Goal: Task Accomplishment & Management: Manage account settings

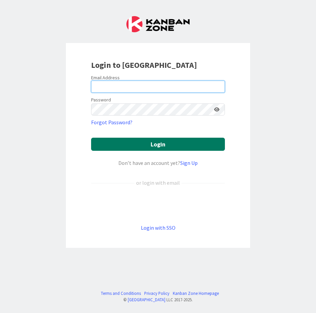
type input "[EMAIL_ADDRESS][DOMAIN_NAME]"
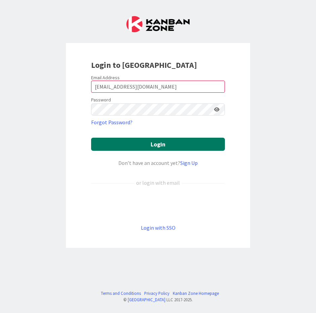
click at [100, 139] on button "Login" at bounding box center [158, 144] width 134 height 13
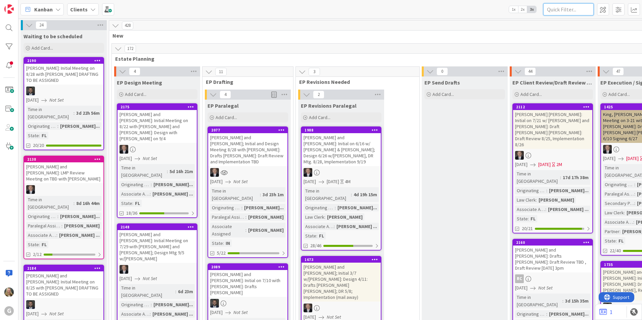
click at [315, 11] on input "text" at bounding box center [569, 9] width 50 height 12
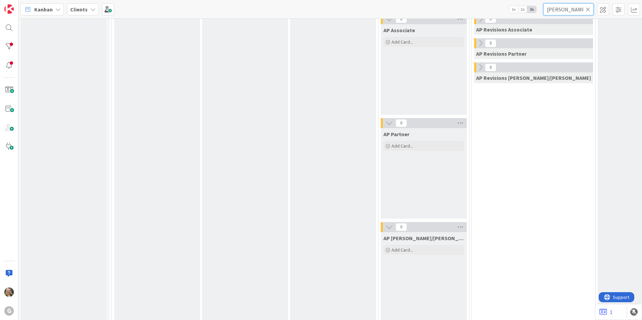
scroll to position [638, 0]
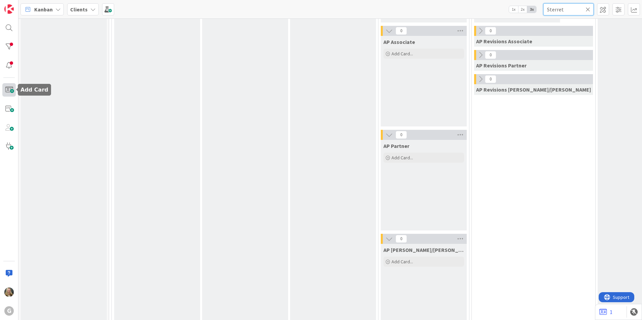
type input "Sterret"
click at [12, 91] on span at bounding box center [8, 89] width 13 height 13
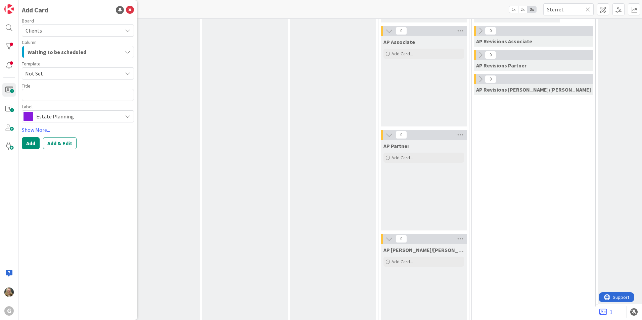
type textarea "x"
type textarea "S"
type textarea "x"
type textarea "St"
type textarea "x"
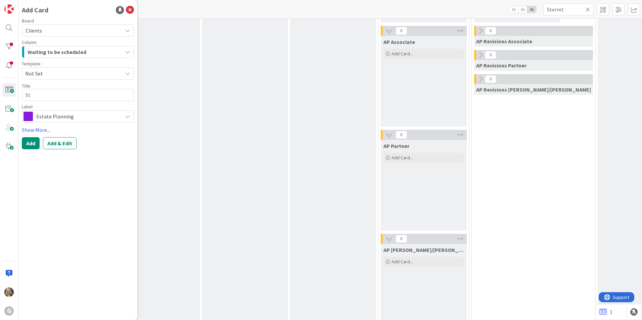
type textarea "Stt"
type textarea "x"
type textarea "St"
type textarea "x"
type textarea "Ste"
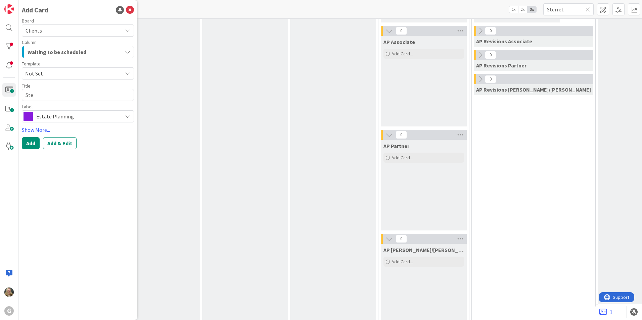
type textarea "x"
type textarea "Stee"
type textarea "x"
type textarea "Steer"
type textarea "x"
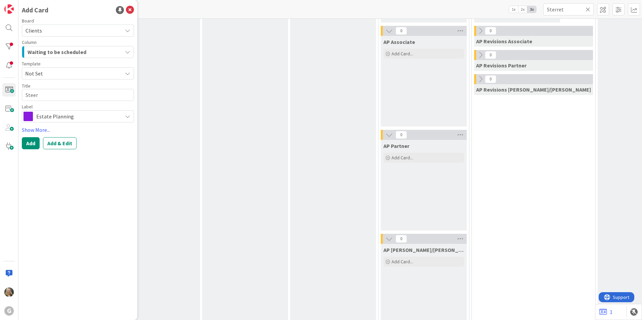
type textarea "Stee"
type textarea "x"
type textarea "Ste"
type textarea "x"
type textarea "Ster"
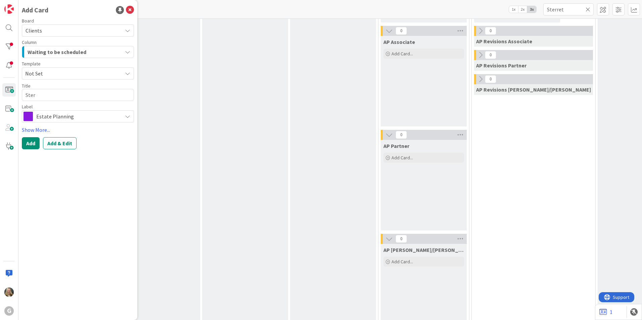
type textarea "x"
type textarea "[PERSON_NAME]"
type textarea "x"
type textarea "Sterre"
type textarea "x"
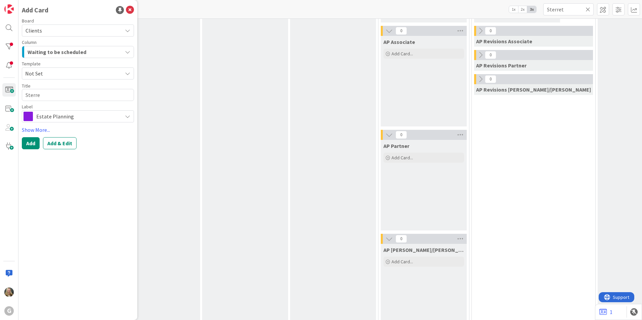
type textarea "Sterret"
type textarea "x"
type textarea "[PERSON_NAME]"
type textarea "x"
type textarea "[PERSON_NAME],"
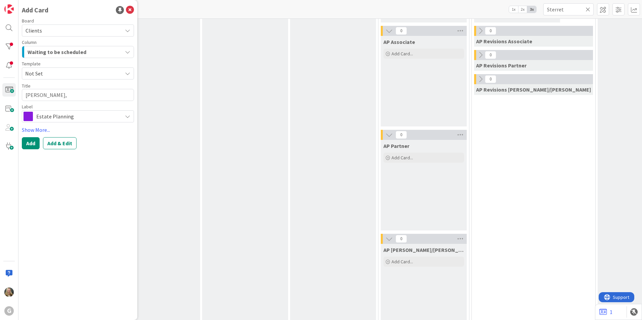
type textarea "x"
type textarea "[PERSON_NAME],"
type textarea "x"
type textarea "[PERSON_NAME], S"
type textarea "x"
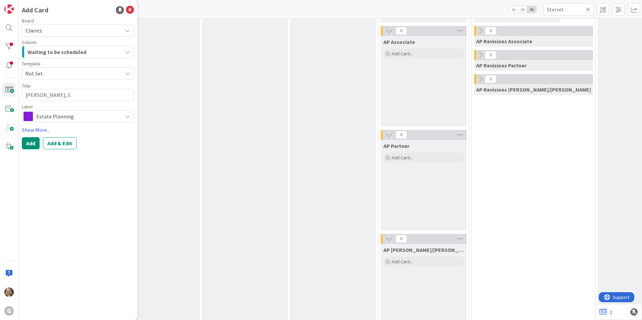
type textarea "[PERSON_NAME], [GEOGRAPHIC_DATA]"
type textarea "x"
type textarea "[PERSON_NAME], Ste"
type textarea "x"
type textarea "[PERSON_NAME]"
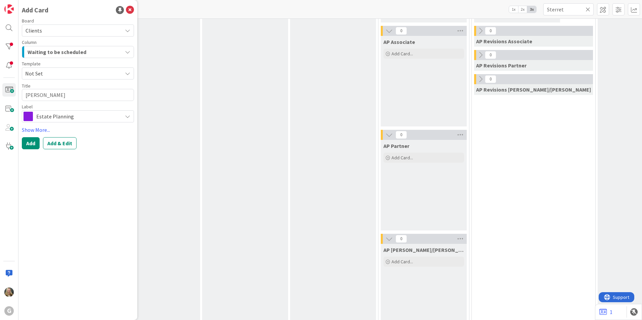
type textarea "x"
type textarea "[PERSON_NAME]"
type textarea "x"
type textarea "[PERSON_NAME]"
type textarea "x"
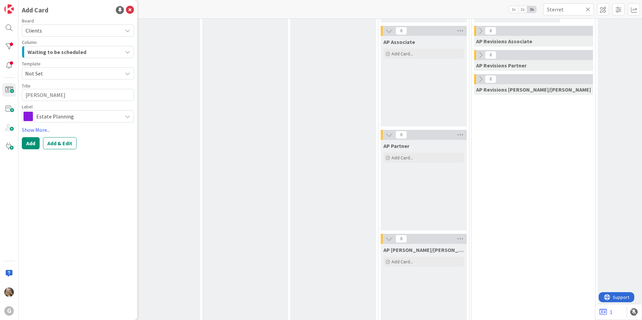
type textarea "[PERSON_NAME], Ste"
type textarea "x"
type textarea "[PERSON_NAME], Step"
type textarea "x"
type textarea "[PERSON_NAME]"
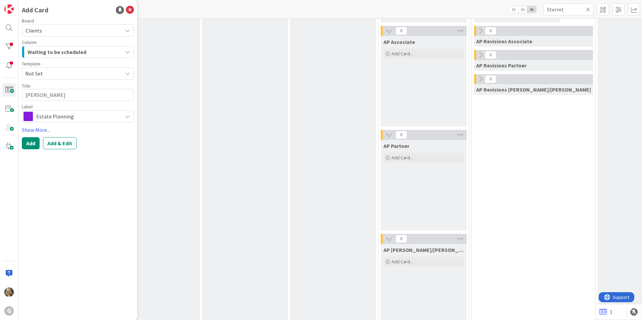
type textarea "x"
type textarea "[PERSON_NAME]"
type textarea "x"
type textarea "[PERSON_NAME]"
type textarea "x"
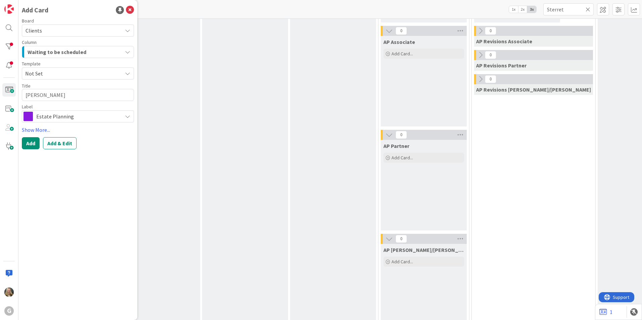
type textarea "[PERSON_NAME]"
type textarea "x"
type textarea "[PERSON_NAME]"
type textarea "x"
type textarea "[PERSON_NAME] an"
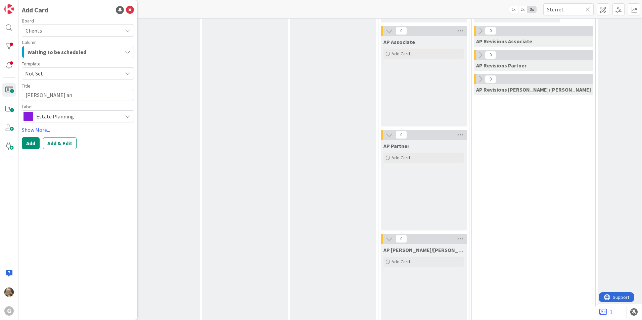
type textarea "x"
type textarea "[PERSON_NAME] and"
type textarea "x"
type textarea "[PERSON_NAME] and"
type textarea "x"
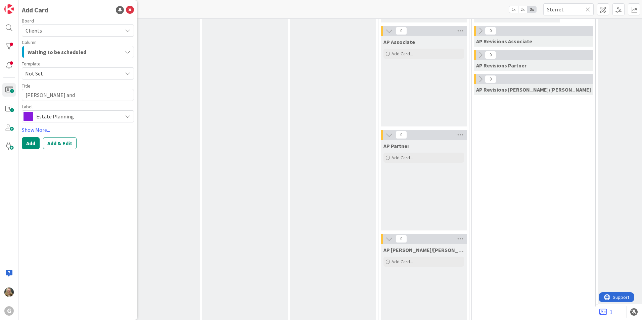
type textarea "[PERSON_NAME] and B"
type textarea "x"
type textarea "[PERSON_NAME] and Be"
type textarea "x"
type textarea "[PERSON_NAME] and Bet"
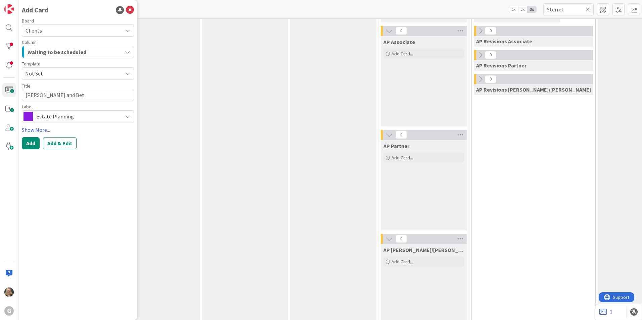
type textarea "x"
type textarea "[PERSON_NAME] and Bett"
type textarea "x"
type textarea "[PERSON_NAME] and [PERSON_NAME]"
type textarea "x"
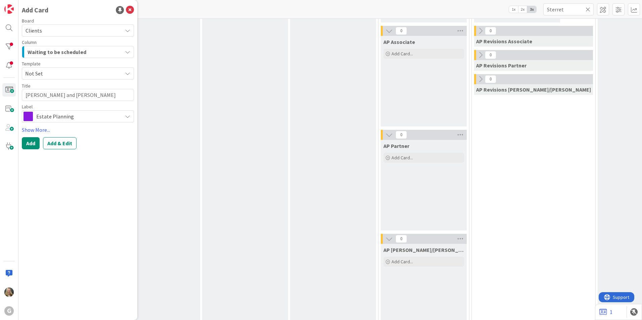
type textarea "[PERSON_NAME] and [PERSON_NAME]"
type textarea "x"
type textarea "[PERSON_NAME] and [PERSON_NAME]"
type textarea "x"
type textarea "[PERSON_NAME] and [PERSON_NAME] [PERSON_NAME]"
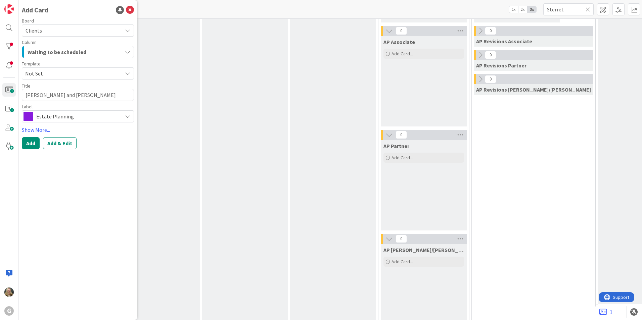
type textarea "x"
type textarea "[PERSON_NAME] and [PERSON_NAME] LMP"
type textarea "x"
type textarea "[PERSON_NAME] and [PERSON_NAME] LMP"
type textarea "x"
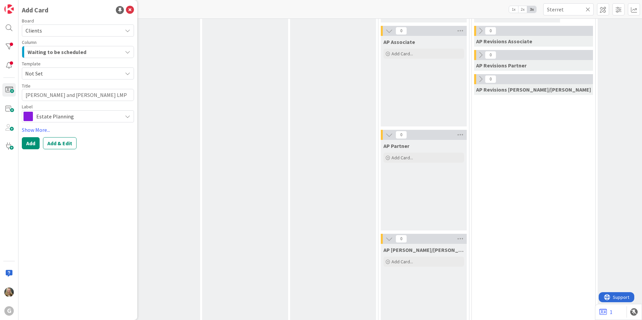
type textarea "[PERSON_NAME] and [PERSON_NAME] LMP S"
type textarea "x"
type textarea "[PERSON_NAME] and [PERSON_NAME] LMP Se"
type textarea "x"
type textarea "[PERSON_NAME] and [PERSON_NAME] LMP Sel"
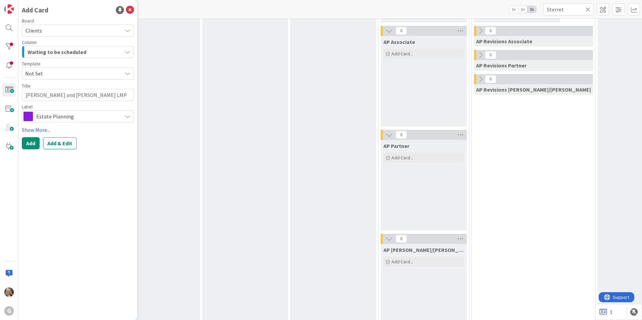
type textarea "x"
type textarea "[PERSON_NAME] and [PERSON_NAME] LMP Sele"
type textarea "x"
type textarea "[PERSON_NAME] and [PERSON_NAME] LMP Selec"
type textarea "x"
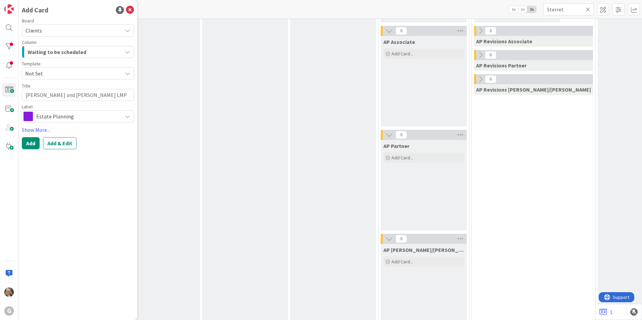
type textarea "[PERSON_NAME] and [PERSON_NAME] LMP Select"
type textarea "x"
type textarea "[PERSON_NAME] and [PERSON_NAME] LMP Select"
type textarea "x"
type textarea "[PERSON_NAME] and [PERSON_NAME] LMP Select M"
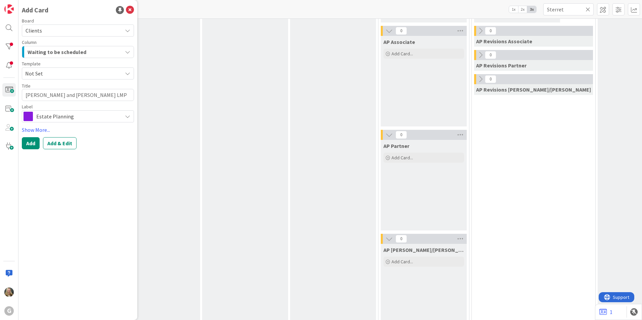
type textarea "x"
type textarea "[PERSON_NAME] and [PERSON_NAME] LMP Select Me"
type textarea "x"
type textarea "[PERSON_NAME] and [PERSON_NAME] LMP Select Mee"
type textarea "x"
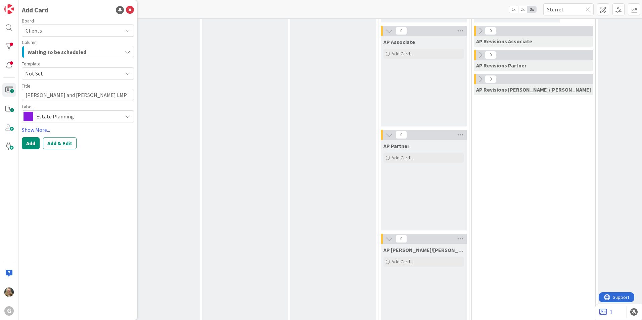
type textarea "[PERSON_NAME] and [PERSON_NAME] LMP Select Meet"
type textarea "x"
type textarea "[PERSON_NAME] and [PERSON_NAME] LMP Select Meeti"
type textarea "x"
type textarea "[PERSON_NAME] and [PERSON_NAME] LMP Select Meetin"
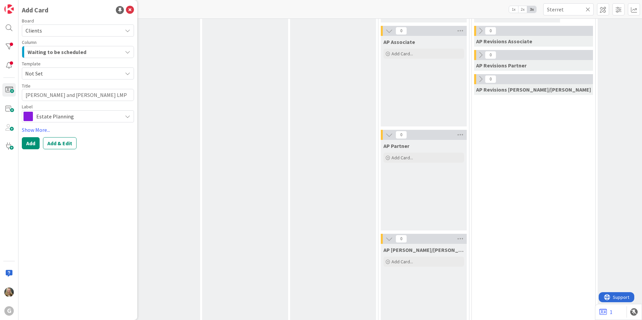
type textarea "x"
type textarea "[PERSON_NAME] and [PERSON_NAME] LMP Select Meeting"
type textarea "x"
type textarea "[PERSON_NAME] and [PERSON_NAME] LMP Select Meeting"
type textarea "x"
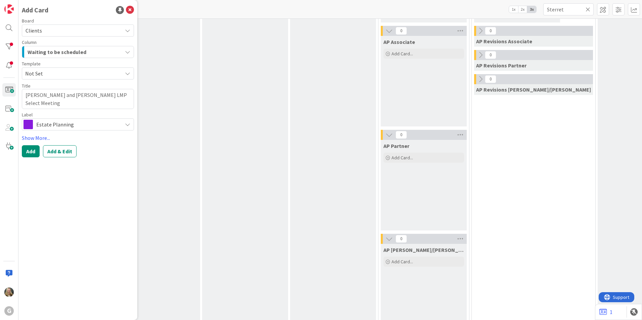
type textarea "[PERSON_NAME] and [PERSON_NAME] LMP Select Meeting w"
type textarea "x"
type textarea "[PERSON_NAME] and [PERSON_NAME] LMP Select Meeting wi"
type textarea "x"
type textarea "[PERSON_NAME] and [PERSON_NAME] LMP Select Meeting wit"
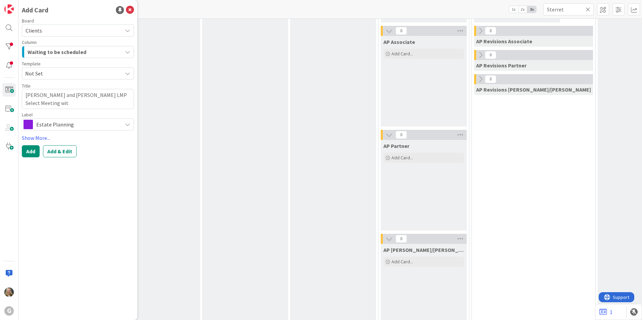
type textarea "x"
type textarea "[PERSON_NAME] and [PERSON_NAME] LMP Select Meeting with"
type textarea "x"
type textarea "[PERSON_NAME] and [PERSON_NAME] LMP Select Meeting with"
type textarea "x"
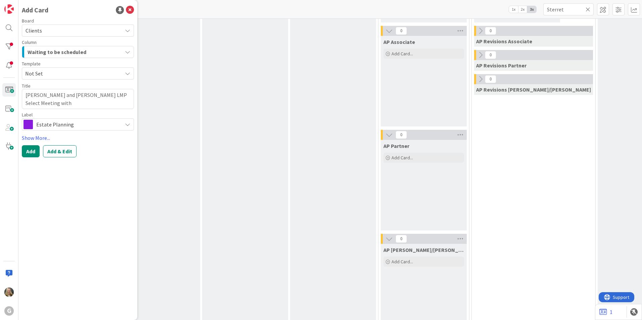
type textarea "[PERSON_NAME] and [PERSON_NAME] LMP Select Meeting with B"
type textarea "x"
type textarea "[PERSON_NAME] and [PERSON_NAME] LMP Select Meeting with Br"
type textarea "x"
type textarea "[PERSON_NAME] and [PERSON_NAME] LMP Select Meeting with Bra"
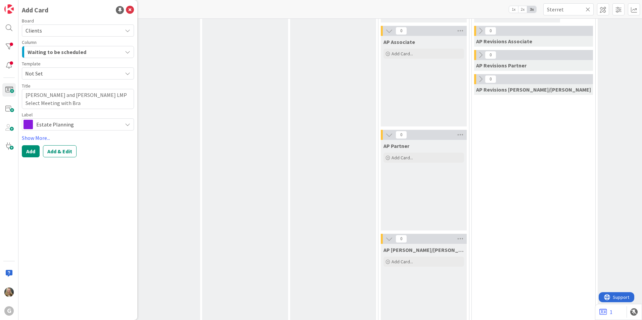
type textarea "x"
type textarea "[PERSON_NAME] and [PERSON_NAME] LMP Select Meeting with [PERSON_NAME]"
type textarea "x"
type textarea "[PERSON_NAME] and [PERSON_NAME] LMP Select Meeting with [PERSON_NAME]"
type textarea "x"
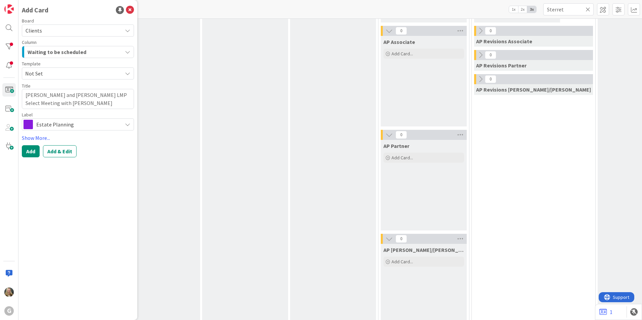
type textarea "[PERSON_NAME] and [PERSON_NAME] LMP Select Meeting with [PERSON_NAME]"
type textarea "x"
type textarea "[PERSON_NAME] and [PERSON_NAME] LMP Select Meeting with [PERSON_NAME] on"
type textarea "x"
type textarea "[PERSON_NAME] and [PERSON_NAME] LMP Select Meeting with [PERSON_NAME] on"
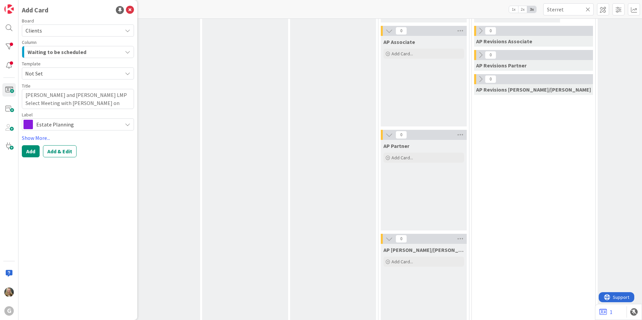
type textarea "x"
type textarea "[PERSON_NAME] and [PERSON_NAME] LMP Select Meeting with [PERSON_NAME] on 9"
type textarea "x"
type textarea "[PERSON_NAME] and [PERSON_NAME] LMP Select Meeting with [PERSON_NAME] on 9/"
type textarea "x"
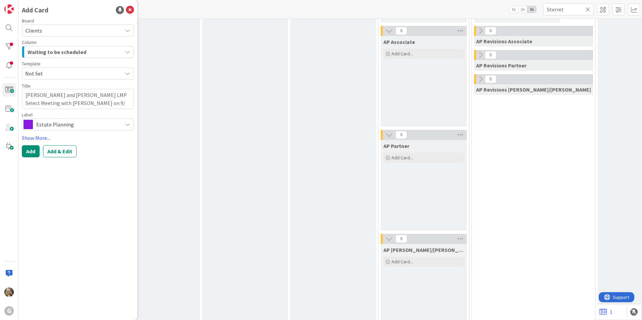
type textarea "[PERSON_NAME] and [PERSON_NAME] LMP Select Meeting with [PERSON_NAME] on 9/2"
type textarea "x"
type textarea "[PERSON_NAME] and [PERSON_NAME] LMP Select Meeting with [PERSON_NAME] on 9/2/"
type textarea "x"
type textarea "[PERSON_NAME] and [PERSON_NAME] LMP Select Meeting with [PERSON_NAME] on 9/2/2"
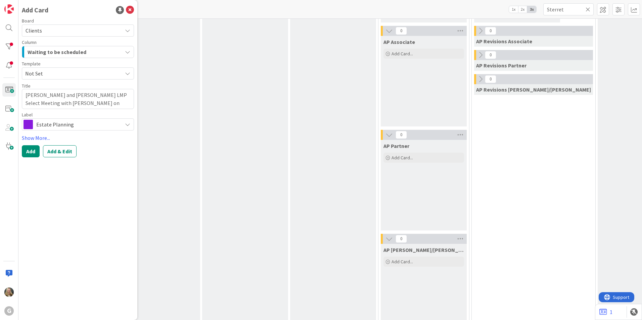
type textarea "x"
type textarea "[PERSON_NAME] and [PERSON_NAME] LMP Select Meeting with [PERSON_NAME] on [DATE]"
type textarea "x"
type textarea "[PERSON_NAME] and [PERSON_NAME] LMP Select Meeting with [PERSON_NAME] on 9/2/202"
type textarea "x"
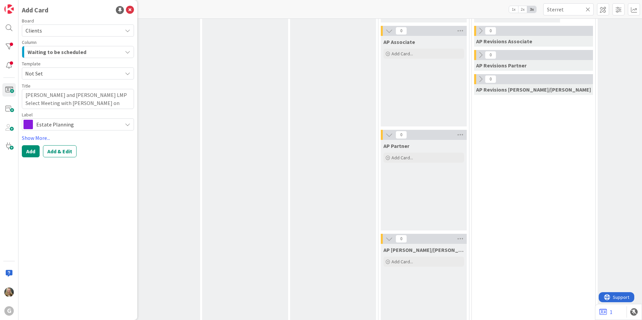
type textarea "[PERSON_NAME] and [PERSON_NAME] LMP Select Meeting with [PERSON_NAME] on [DATE]"
click at [81, 118] on div "Label Estate Planning" at bounding box center [78, 122] width 112 height 18
click at [81, 123] on span "Estate Planning" at bounding box center [77, 124] width 83 height 9
click at [57, 51] on span "Waiting to be scheduled" at bounding box center [57, 52] width 59 height 9
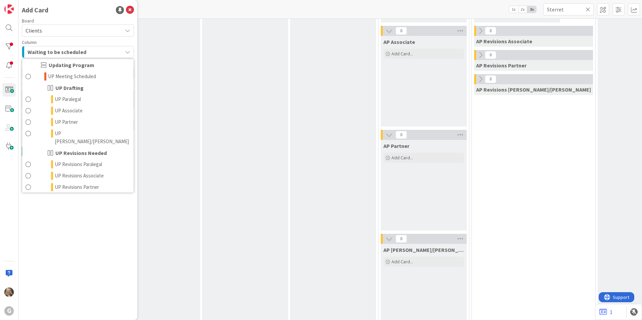
scroll to position [423, 0]
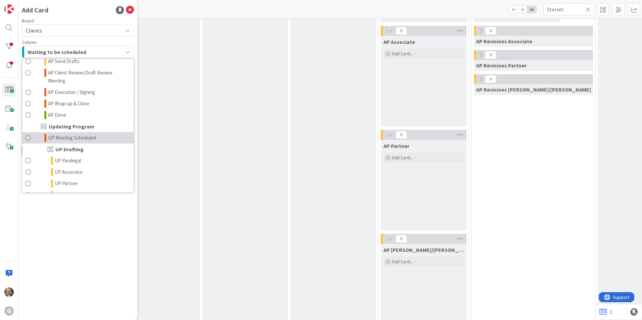
click at [68, 134] on span "UP Meeting Scheduled" at bounding box center [72, 138] width 48 height 8
type textarea "x"
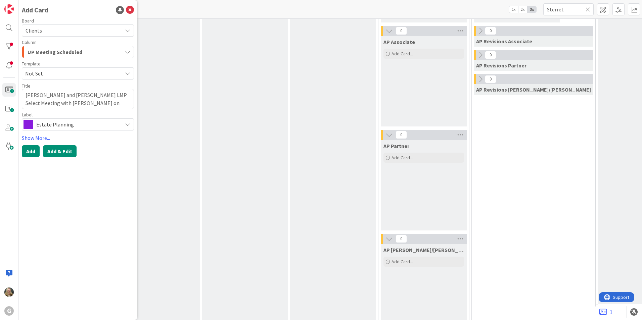
click at [57, 154] on button "Add & Edit" at bounding box center [60, 151] width 34 height 12
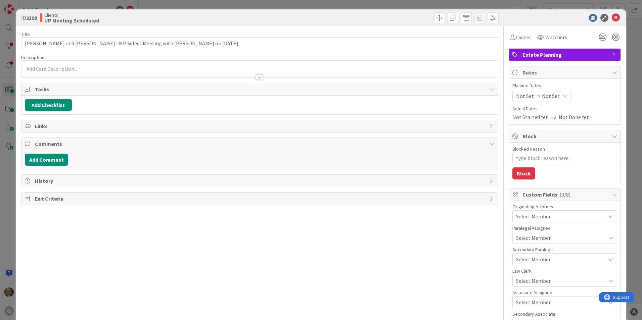
click at [315, 57] on span "Estate Planning" at bounding box center [566, 55] width 86 height 8
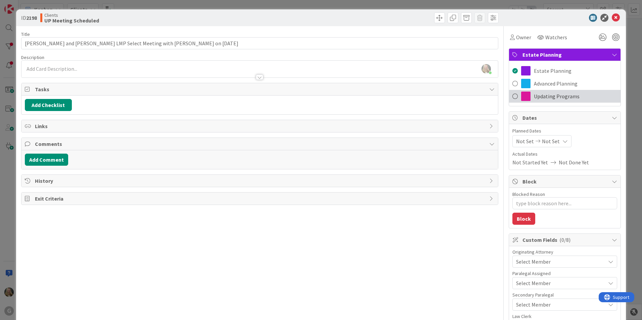
click at [315, 98] on span at bounding box center [515, 96] width 5 height 10
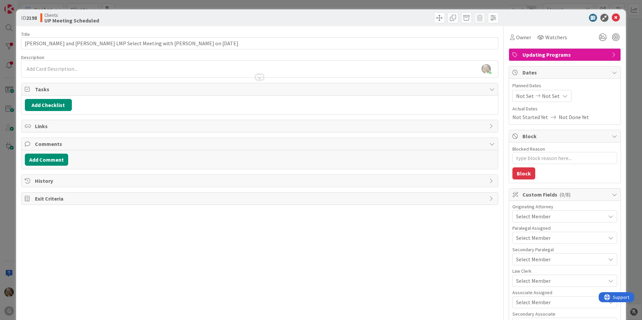
type textarea "x"
click at [315, 99] on span "Not Set" at bounding box center [525, 96] width 18 height 8
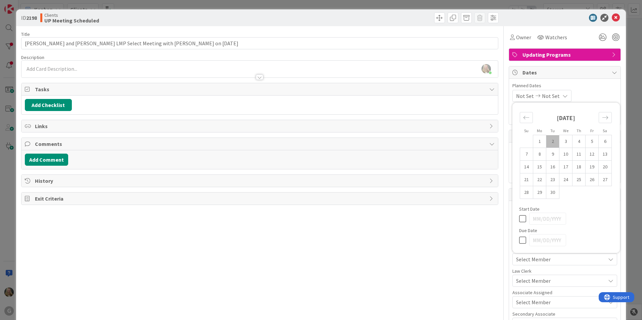
click at [315, 138] on td "2" at bounding box center [553, 141] width 13 height 13
type input "[DATE]"
click at [54, 102] on button "Add Checklist" at bounding box center [48, 105] width 47 height 12
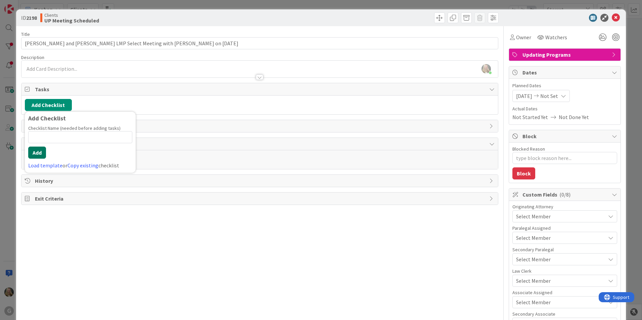
click at [38, 156] on button "Add" at bounding box center [37, 153] width 18 height 12
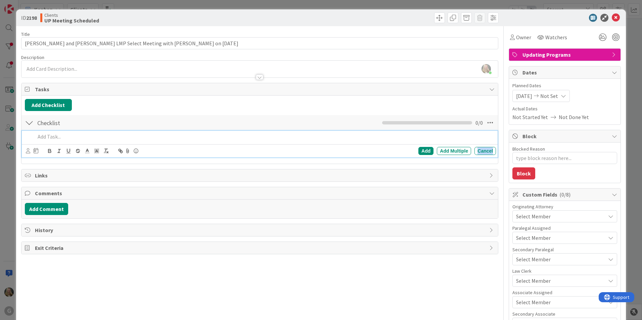
click at [315, 148] on div "Cancel" at bounding box center [486, 151] width 22 height 8
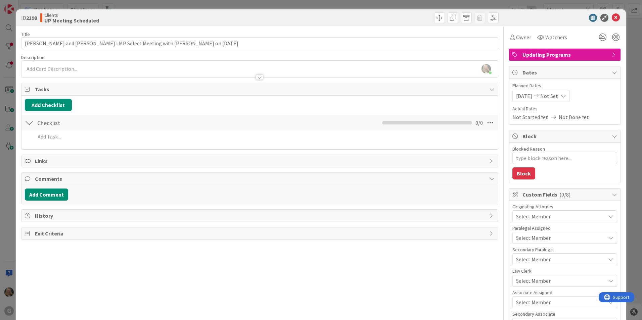
click at [31, 123] on div at bounding box center [29, 123] width 9 height 12
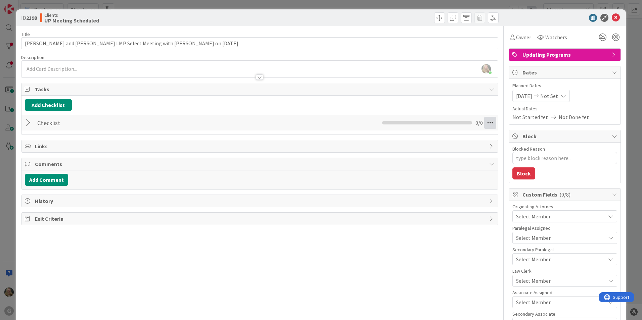
click at [315, 123] on icon at bounding box center [490, 123] width 12 height 12
click at [315, 167] on link "Delete Checklist" at bounding box center [444, 167] width 101 height 10
click at [315, 153] on button "Delete" at bounding box center [413, 155] width 25 height 12
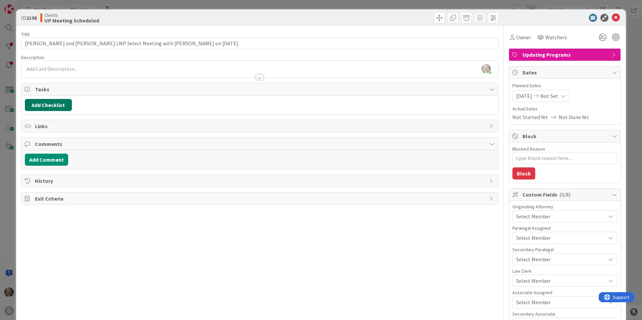
click at [46, 102] on button "Add Checklist" at bounding box center [48, 105] width 47 height 12
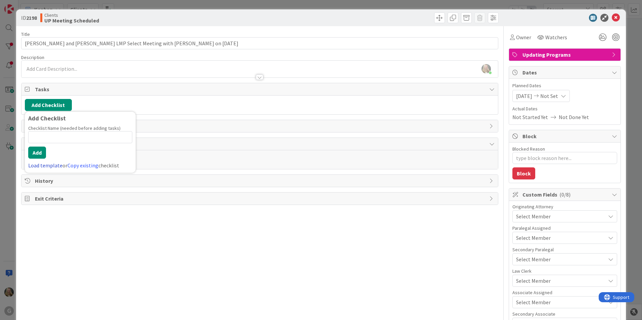
click at [45, 163] on link "Load template" at bounding box center [45, 165] width 34 height 7
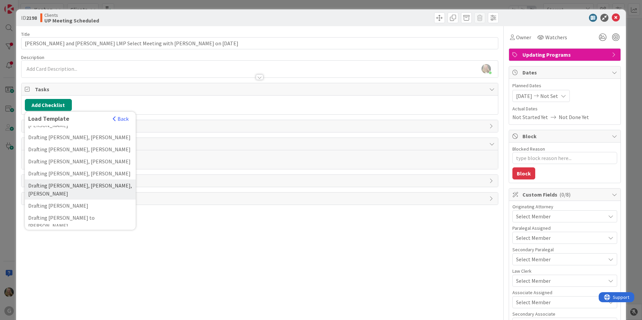
scroll to position [302, 0]
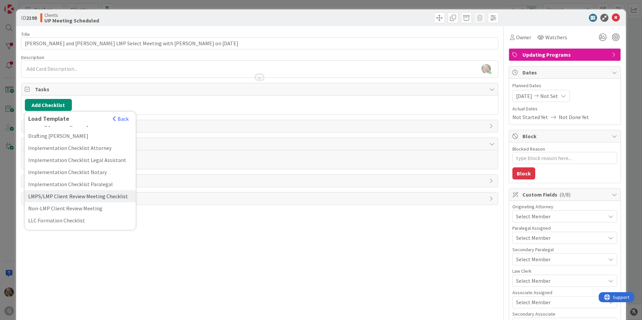
click at [41, 190] on div "LMPS/LMP Client Review Meeting Checklist" at bounding box center [80, 196] width 111 height 12
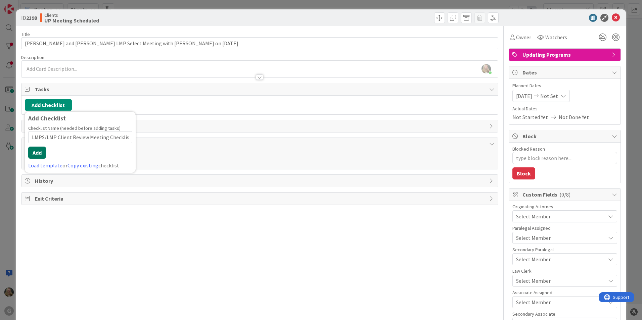
click at [39, 155] on button "Add" at bounding box center [37, 153] width 18 height 12
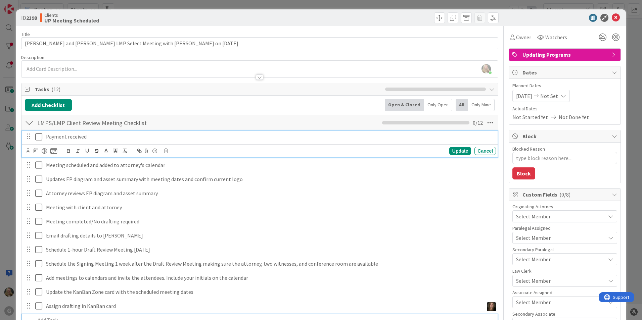
click at [69, 140] on p "Payment received" at bounding box center [269, 137] width 447 height 8
click at [35, 150] on icon at bounding box center [36, 150] width 5 height 5
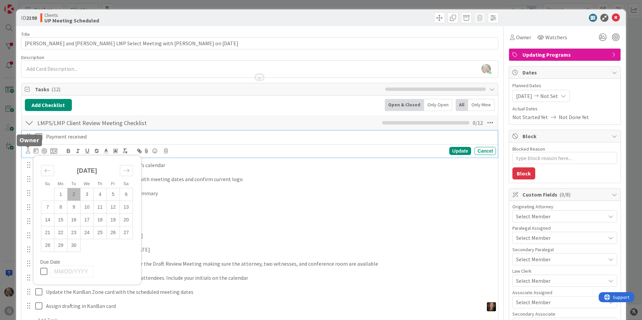
click at [27, 151] on icon at bounding box center [28, 150] width 4 height 5
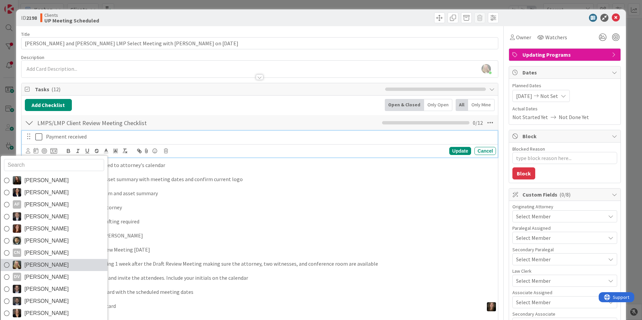
click at [15, 260] on link "[PERSON_NAME]" at bounding box center [54, 265] width 107 height 12
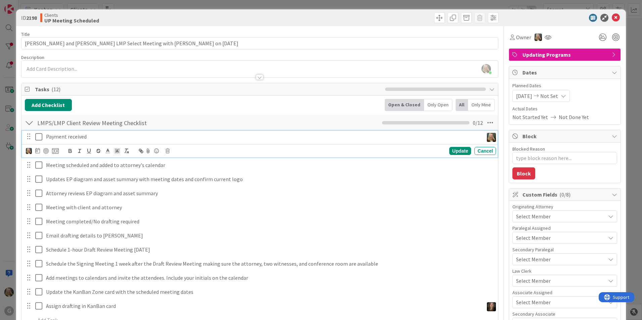
click at [42, 136] on icon at bounding box center [40, 137] width 10 height 8
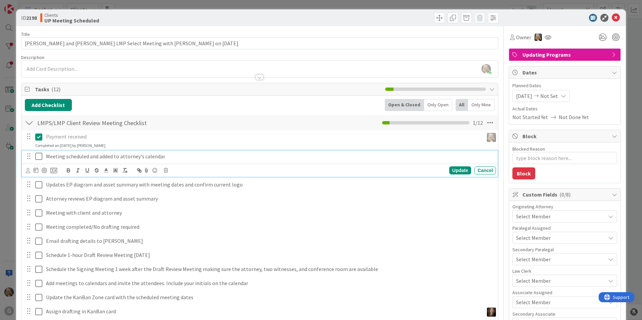
click at [49, 157] on p "Meeting scheduled and added to attorney's calendar" at bounding box center [269, 157] width 447 height 8
click at [24, 172] on div "Update Cancel" at bounding box center [260, 170] width 476 height 13
click at [30, 172] on div at bounding box center [41, 171] width 31 height 8
click at [27, 174] on div at bounding box center [28, 170] width 4 height 7
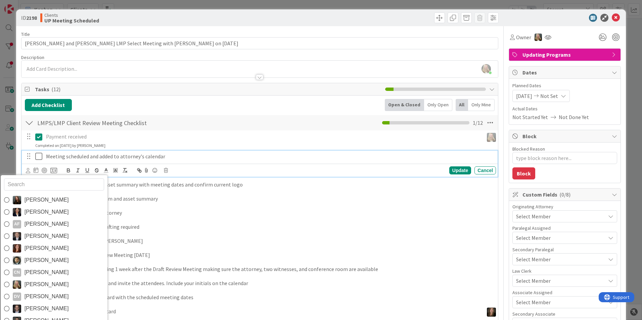
drag, startPoint x: 25, startPoint y: 283, endPoint x: 25, endPoint y: 276, distance: 7.4
click at [25, 284] on span "[PERSON_NAME]" at bounding box center [47, 285] width 44 height 10
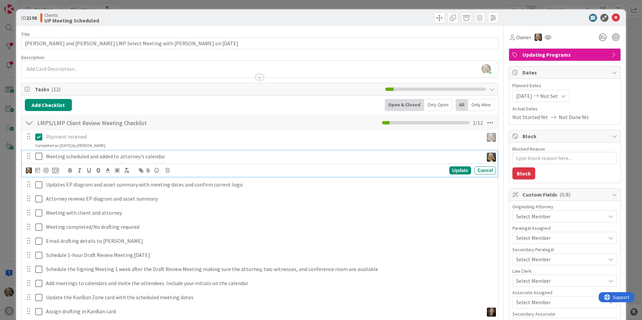
click at [42, 158] on icon at bounding box center [40, 157] width 10 height 8
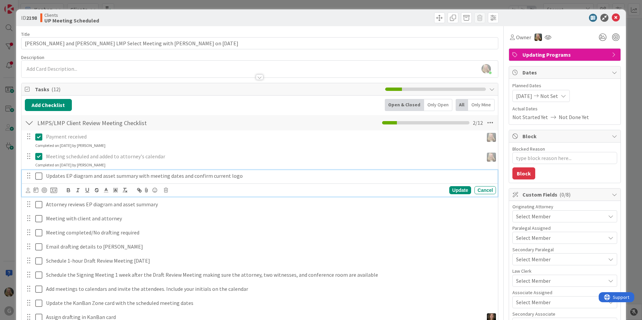
click at [54, 172] on div "Updates EP diagram and asset summary with meeting dates and confirm current logo" at bounding box center [269, 176] width 453 height 12
click at [27, 190] on icon at bounding box center [28, 190] width 4 height 5
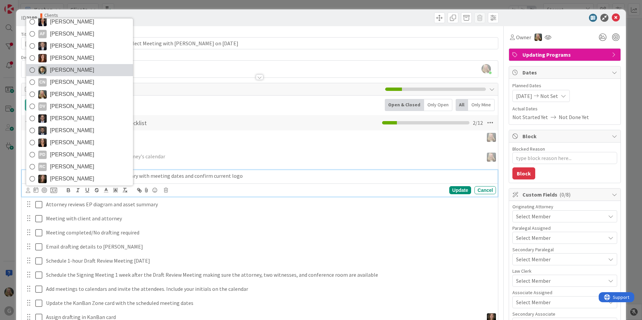
scroll to position [0, 0]
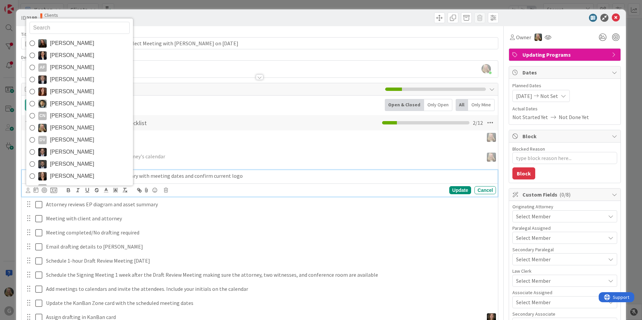
click at [59, 44] on span "[PERSON_NAME]" at bounding box center [72, 43] width 44 height 10
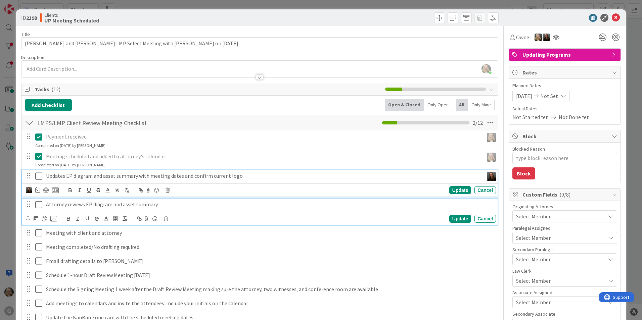
click at [72, 203] on p "Attorney reviews EP diagram and asset summary" at bounding box center [269, 205] width 447 height 8
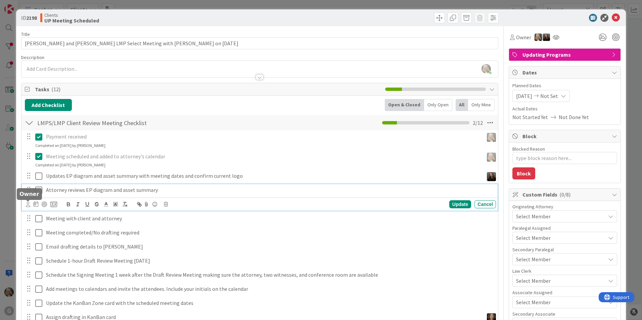
click at [29, 205] on icon at bounding box center [28, 204] width 4 height 5
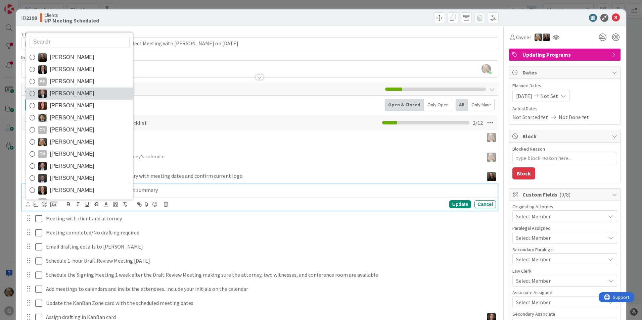
click at [61, 97] on span "[PERSON_NAME]" at bounding box center [72, 94] width 44 height 10
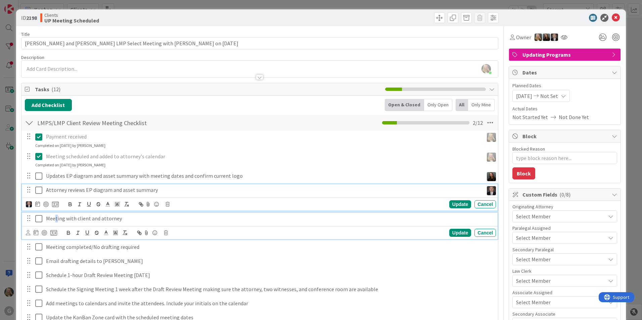
click at [56, 219] on p "Meeting with client and attorney" at bounding box center [269, 219] width 447 height 8
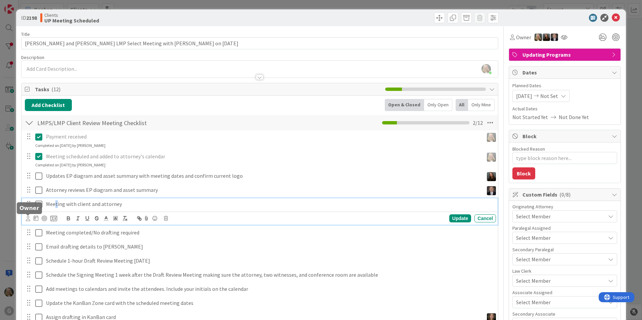
click at [27, 218] on icon at bounding box center [28, 218] width 4 height 5
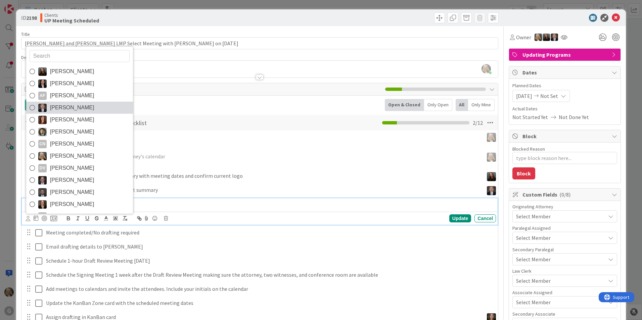
click at [59, 111] on span "[PERSON_NAME]" at bounding box center [72, 108] width 44 height 10
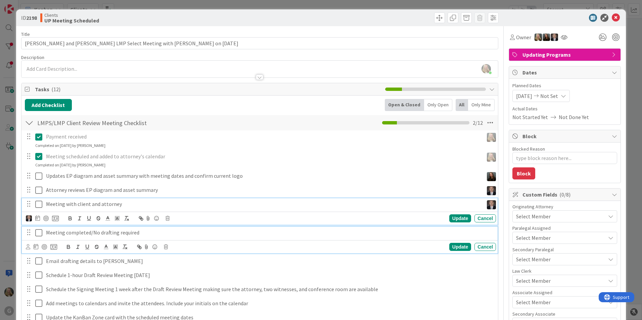
click at [67, 233] on p "Meeting completed/No drafting required" at bounding box center [269, 233] width 447 height 8
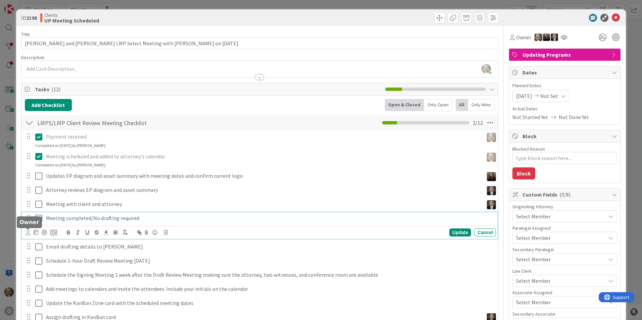
click at [27, 232] on icon at bounding box center [28, 232] width 4 height 5
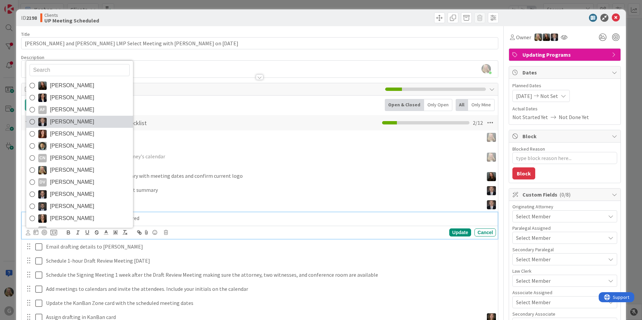
click at [56, 126] on span "[PERSON_NAME]" at bounding box center [72, 122] width 44 height 10
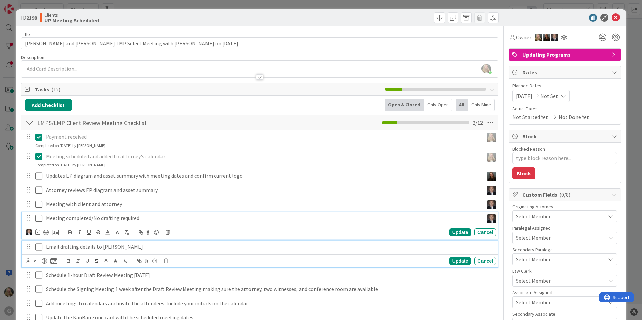
click at [68, 247] on p "Email drafting details to [PERSON_NAME]" at bounding box center [269, 247] width 447 height 8
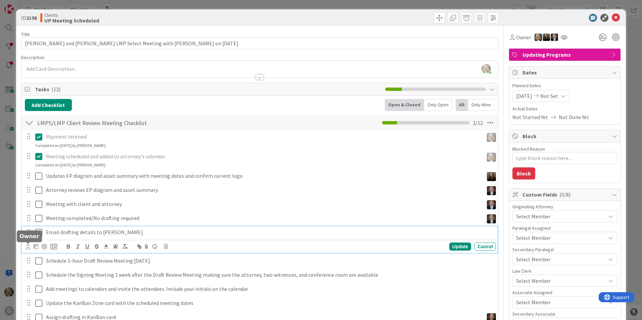
click at [30, 247] on icon at bounding box center [28, 247] width 4 height 5
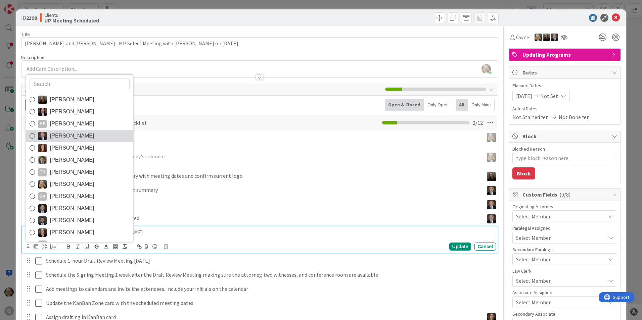
click at [69, 139] on span "[PERSON_NAME]" at bounding box center [72, 136] width 44 height 10
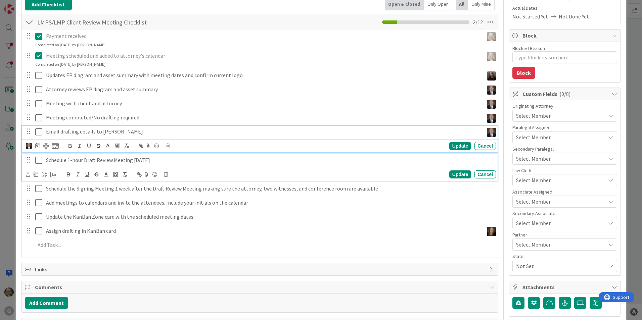
click at [52, 159] on p "Schedule 1-hour Draft Review Meeting [DATE]" at bounding box center [269, 161] width 447 height 8
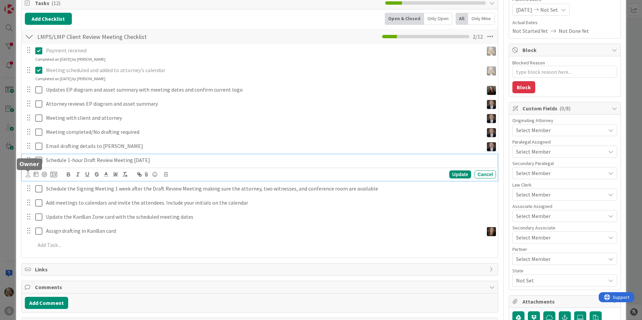
click at [28, 177] on icon at bounding box center [28, 174] width 4 height 5
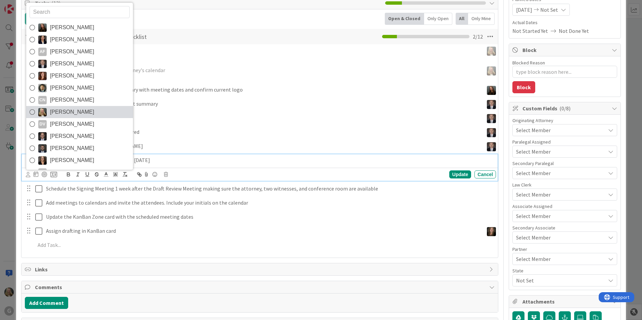
click at [63, 115] on span "[PERSON_NAME]" at bounding box center [72, 112] width 44 height 10
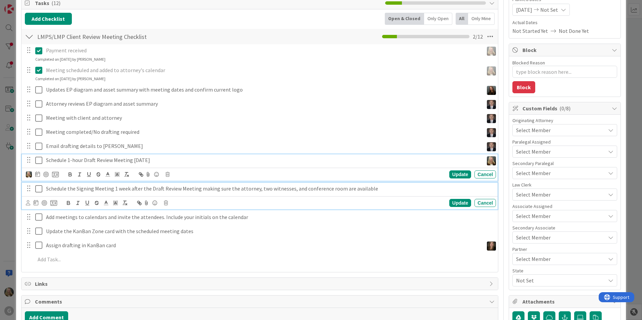
click at [60, 188] on p "Schedule the Signing Meeting 1 week after the Draft Review Meeting making sure …" at bounding box center [269, 189] width 447 height 8
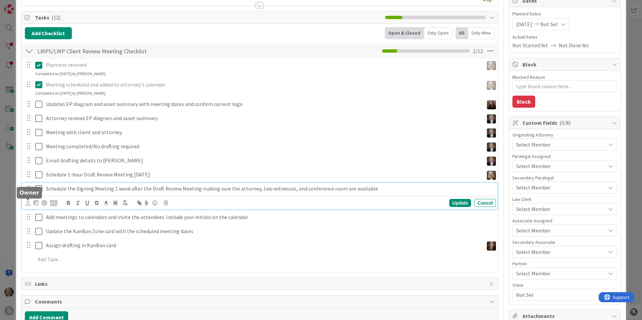
click at [28, 204] on icon at bounding box center [28, 203] width 4 height 5
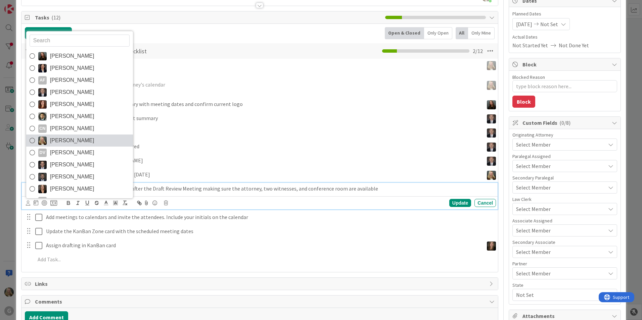
click at [69, 139] on span "[PERSON_NAME]" at bounding box center [72, 141] width 44 height 10
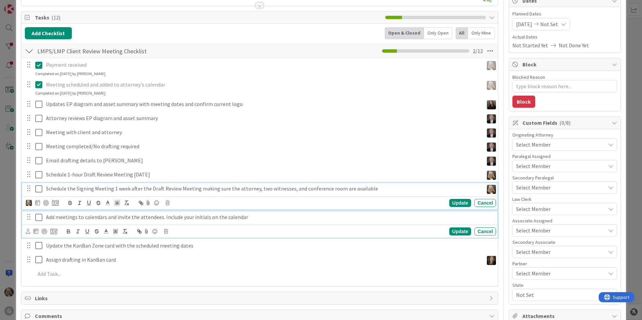
click at [60, 218] on p "Add meetings to calendars and invite the attendees. Include your initials on th…" at bounding box center [269, 218] width 447 height 8
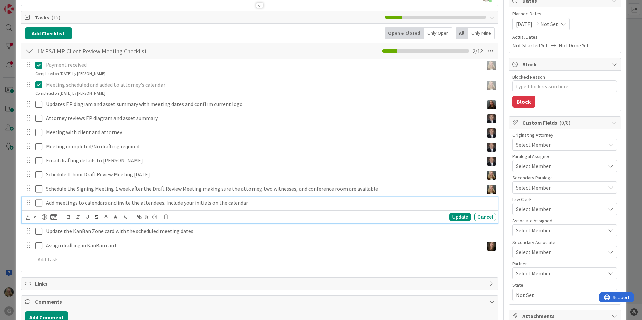
scroll to position [57, 0]
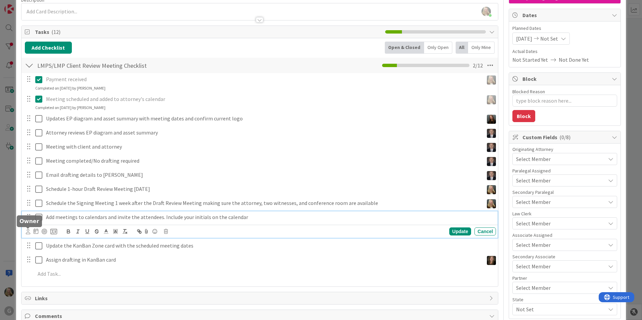
click at [26, 233] on icon at bounding box center [28, 231] width 4 height 5
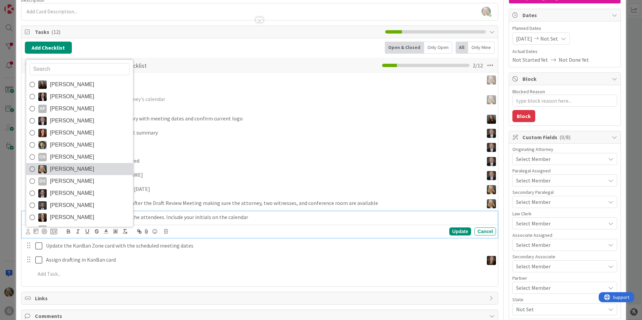
click at [70, 167] on span "[PERSON_NAME]" at bounding box center [72, 169] width 44 height 10
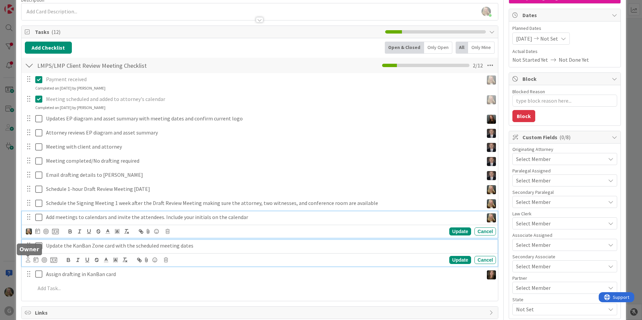
click at [28, 261] on icon at bounding box center [28, 260] width 4 height 5
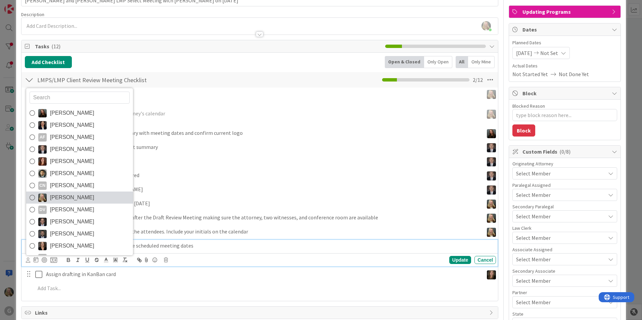
click at [72, 194] on span "[PERSON_NAME]" at bounding box center [72, 198] width 44 height 10
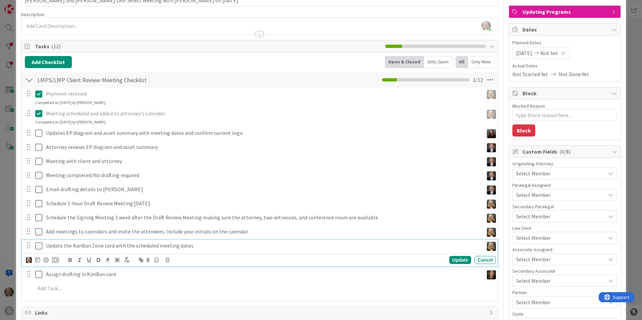
click at [315, 174] on span "Select Member" at bounding box center [533, 174] width 35 height 8
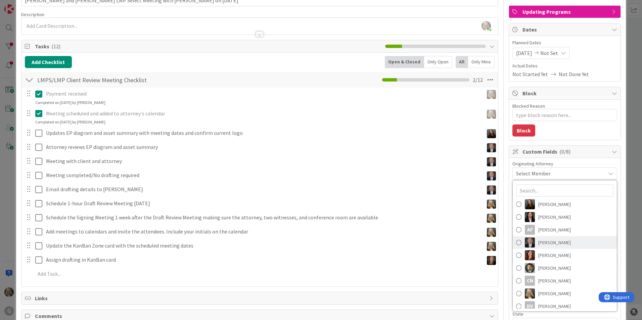
click at [315, 243] on span "[PERSON_NAME]" at bounding box center [555, 243] width 33 height 10
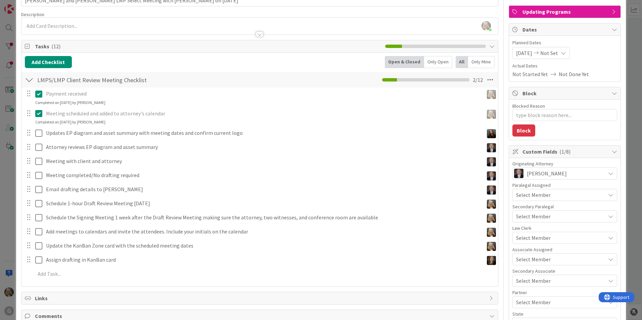
click at [315, 192] on span "Select Member" at bounding box center [533, 195] width 35 height 8
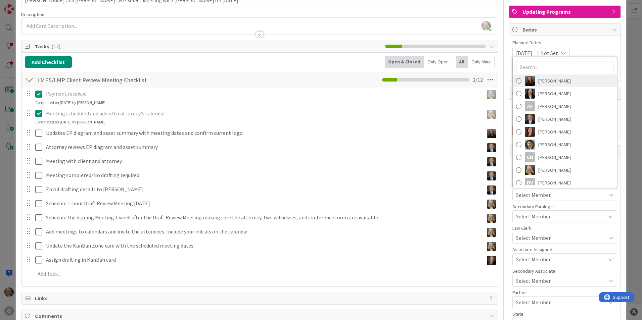
click at [315, 82] on span "[PERSON_NAME]" at bounding box center [555, 81] width 33 height 10
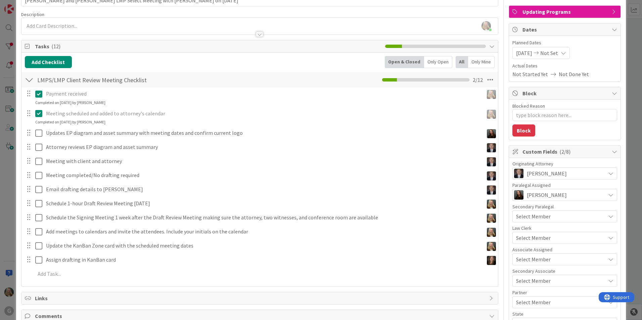
click at [315, 257] on span "Select Member" at bounding box center [533, 260] width 35 height 8
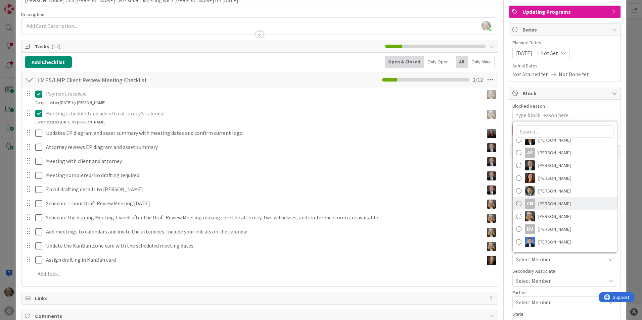
scroll to position [34, 0]
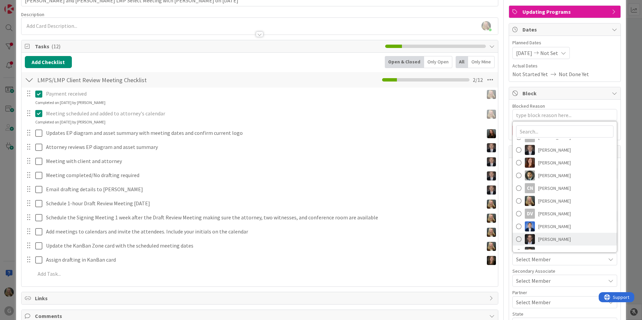
click at [315, 243] on span "[PERSON_NAME]" at bounding box center [555, 239] width 33 height 10
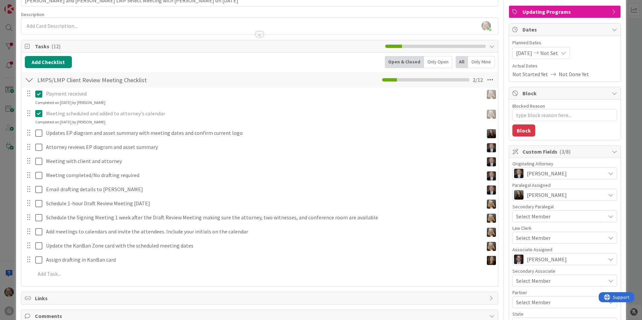
scroll to position [77, 0]
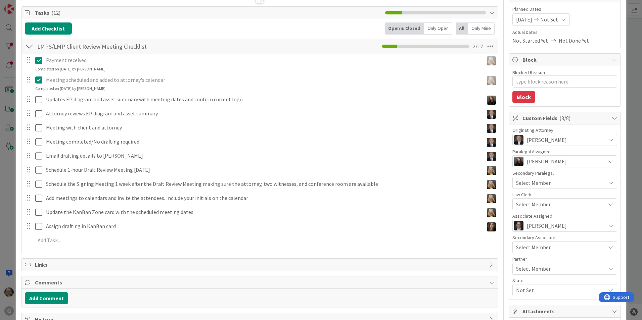
click at [315, 289] on span "Not Set" at bounding box center [560, 291] width 89 height 8
click at [315, 276] on icon at bounding box center [516, 275] width 5 height 10
type textarea "x"
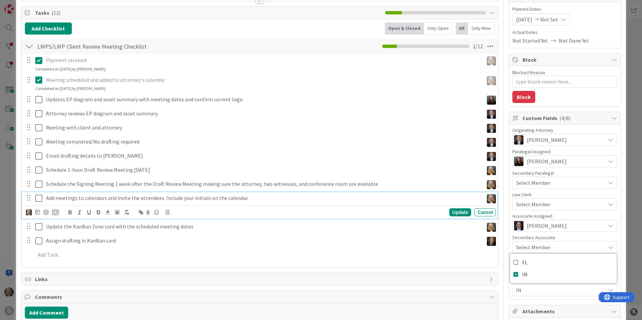
click at [315, 200] on p "Add meetings to calendars and invite the attendees. Include your initials on th…" at bounding box center [263, 199] width 435 height 8
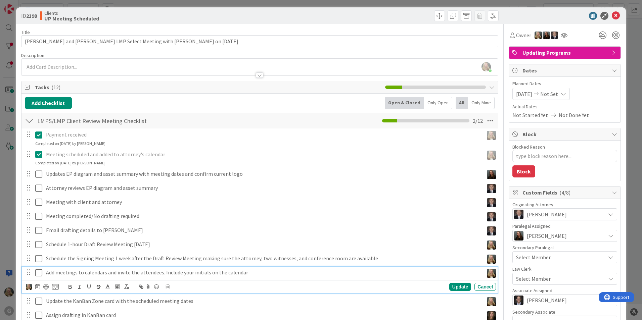
scroll to position [0, 0]
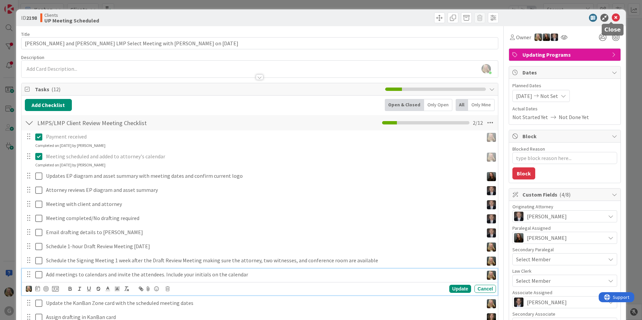
click at [315, 17] on icon at bounding box center [616, 18] width 8 height 8
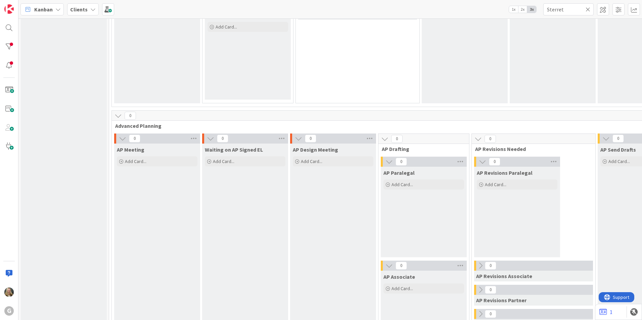
click at [315, 8] on icon at bounding box center [588, 9] width 5 height 6
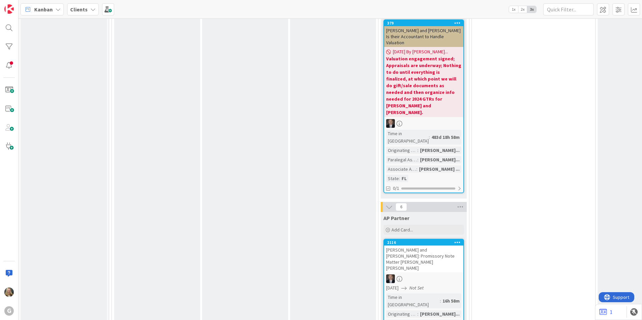
scroll to position [9071, 0]
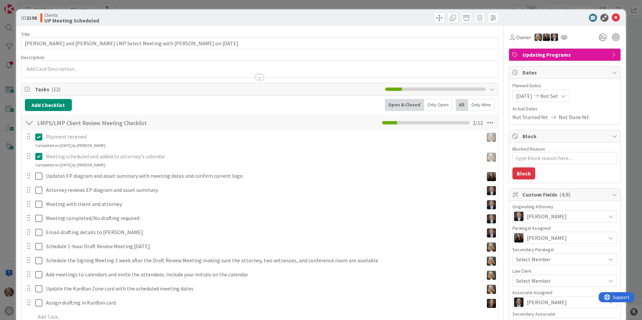
type textarea "x"
click at [315, 17] on icon at bounding box center [616, 18] width 8 height 8
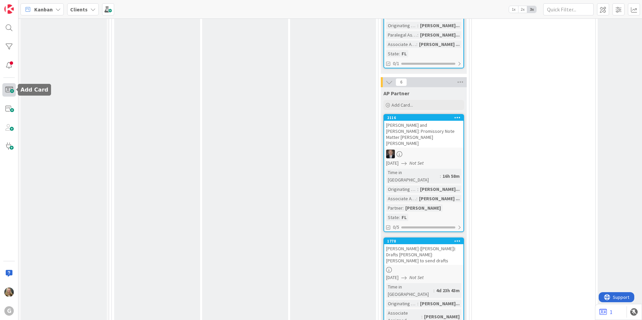
click at [13, 89] on span at bounding box center [8, 89] width 13 height 13
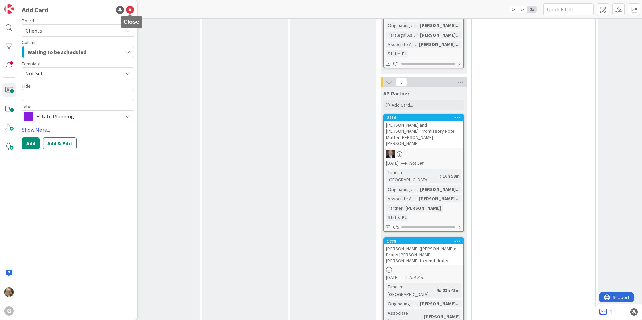
click at [131, 9] on icon at bounding box center [130, 10] width 8 height 8
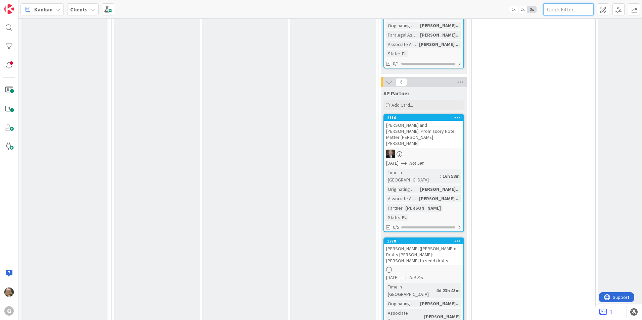
click at [315, 7] on input "text" at bounding box center [569, 9] width 50 height 12
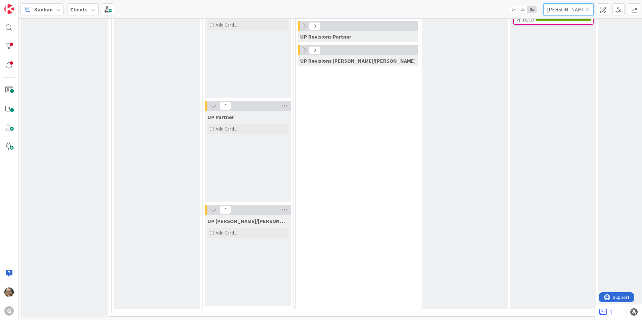
type input "[PERSON_NAME]"
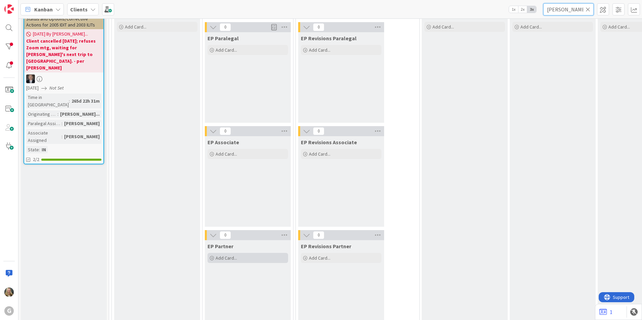
scroll to position [0, 0]
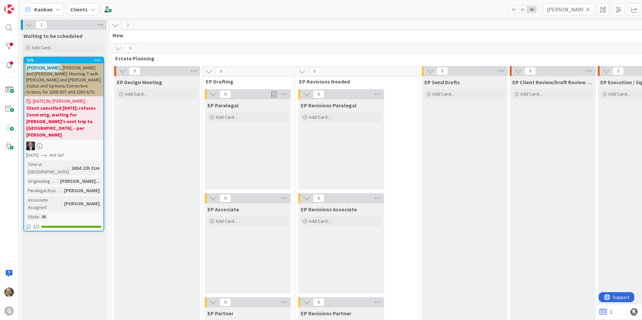
click at [53, 75] on span ", [PERSON_NAME] and [PERSON_NAME]: Meeting T with [PERSON_NAME] and [PERSON_NAM…" at bounding box center [63, 80] width 75 height 30
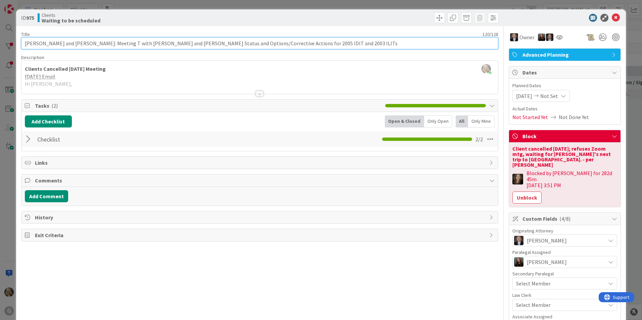
click at [305, 42] on input "[PERSON_NAME] and [PERSON_NAME]: Meeting T with [PERSON_NAME] and [PERSON_NAME]…" at bounding box center [259, 43] width 477 height 12
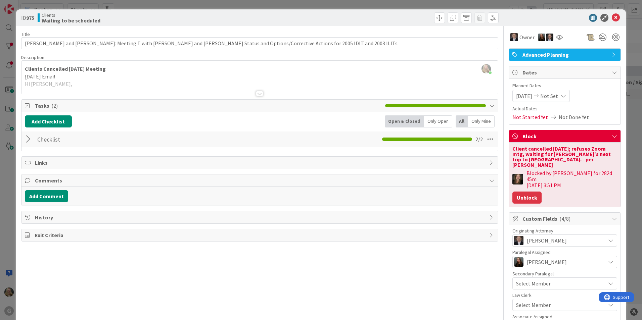
click at [315, 192] on button "Unblock" at bounding box center [527, 198] width 29 height 12
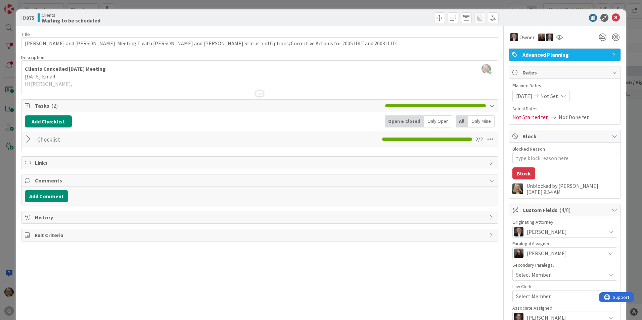
type textarea "x"
click at [315, 94] on span "Not Set" at bounding box center [550, 96] width 18 height 8
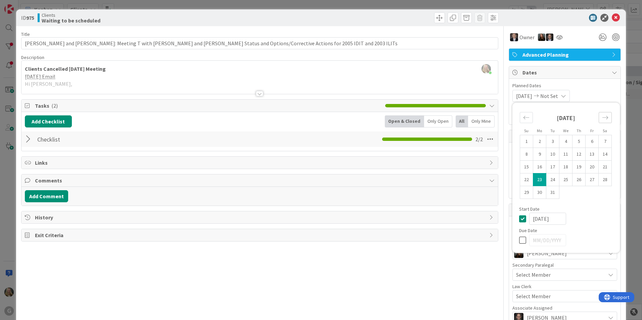
click at [315, 121] on div "Move forward to switch to the next month." at bounding box center [605, 117] width 13 height 11
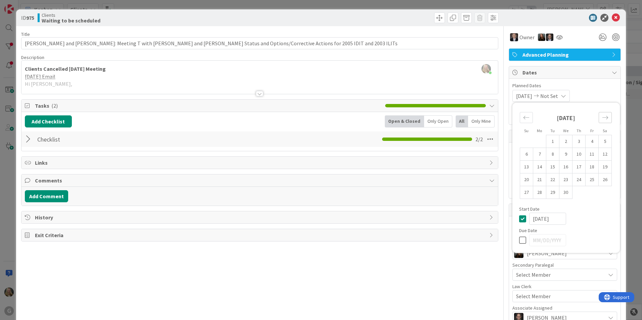
click at [315, 121] on div "Move forward to switch to the next month." at bounding box center [605, 117] width 13 height 11
click at [315, 165] on td "18" at bounding box center [592, 167] width 13 height 13
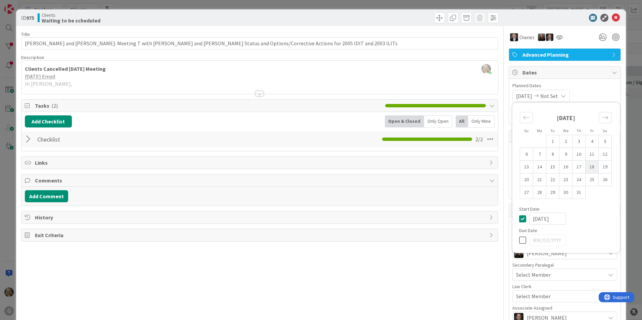
type input "[DATE]"
type textarea "x"
click at [315, 117] on icon "Move forward to switch to the next month." at bounding box center [605, 118] width 6 height 6
click at [315, 112] on div "Move backward to switch to the previous month." at bounding box center [526, 117] width 13 height 11
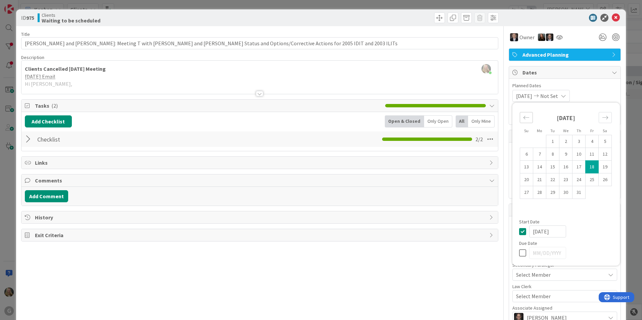
click at [315, 112] on div "Move backward to switch to the previous month." at bounding box center [526, 117] width 13 height 11
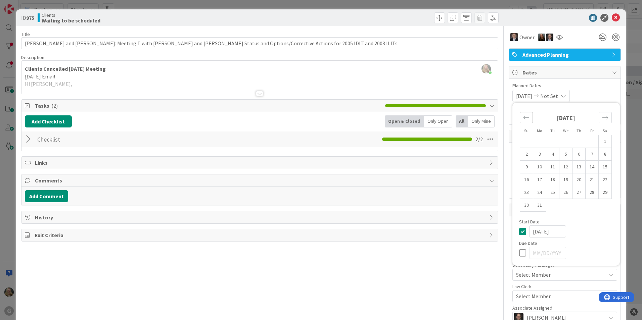
click at [315, 112] on div "Move backward to switch to the previous month." at bounding box center [526, 117] width 13 height 11
click at [315, 97] on span "[DATE]" at bounding box center [524, 96] width 16 height 8
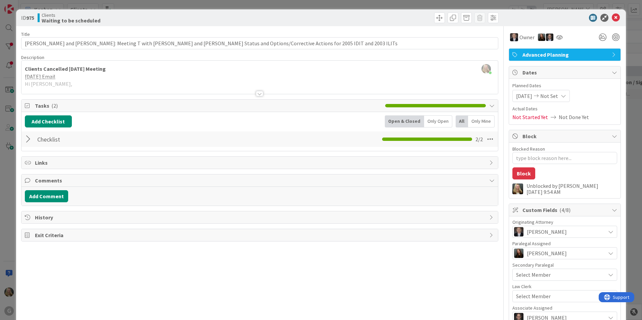
click at [315, 97] on span "[DATE]" at bounding box center [524, 96] width 16 height 8
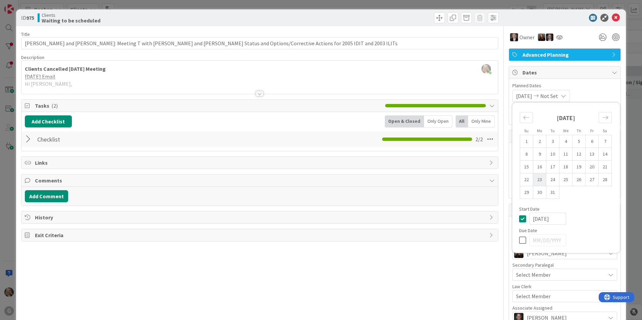
click at [315, 178] on td "23" at bounding box center [539, 180] width 13 height 13
type input "[DATE]"
type textarea "x"
click at [315, 96] on span "Not Set" at bounding box center [550, 96] width 18 height 8
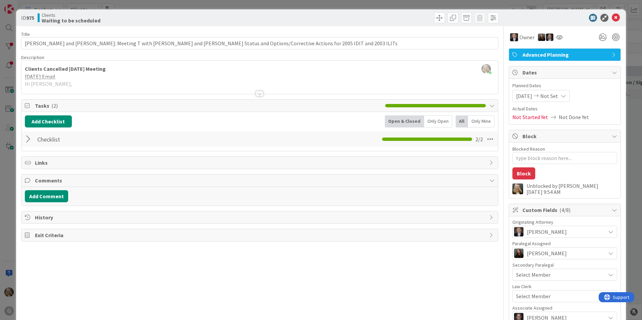
click at [315, 96] on span "Not Set" at bounding box center [550, 96] width 18 height 8
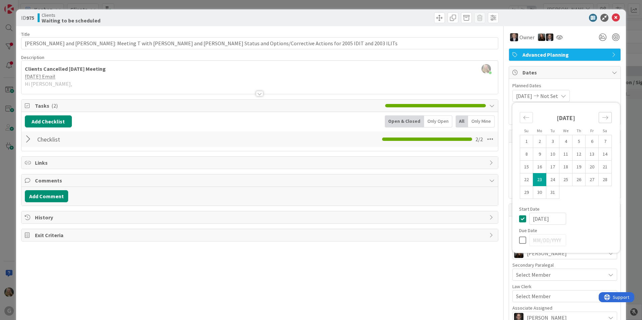
click at [315, 119] on icon "Move forward to switch to the next month." at bounding box center [605, 118] width 6 height 6
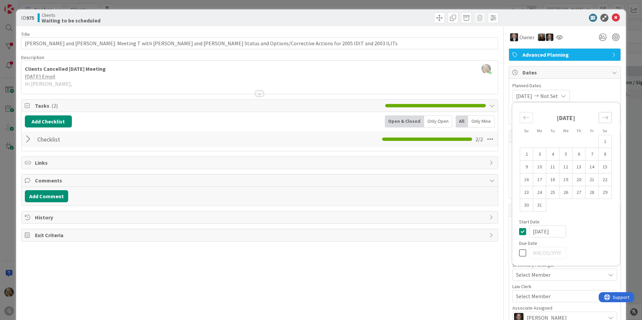
click at [315, 119] on icon "Move forward to switch to the next month." at bounding box center [605, 118] width 6 height 6
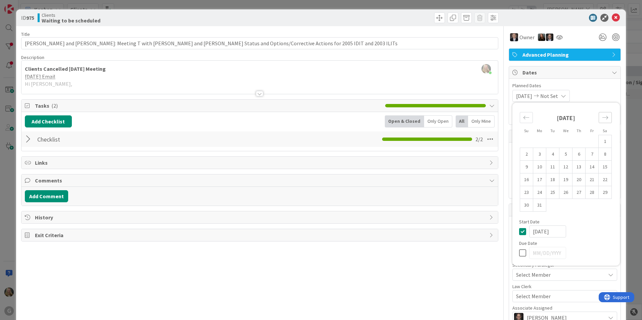
click at [315, 119] on icon "Move forward to switch to the next month." at bounding box center [605, 118] width 6 height 6
click at [315, 116] on div "[DATE] 1 2 3 4 5 6 7 8 9 10 11 12 13 14 15 16 17 18 19 20 21 22 23 24 25 26 27 …" at bounding box center [566, 159] width 101 height 106
click at [315, 118] on icon "Move forward to switch to the next month." at bounding box center [605, 118] width 6 height 6
click at [315, 253] on icon at bounding box center [524, 253] width 10 height 8
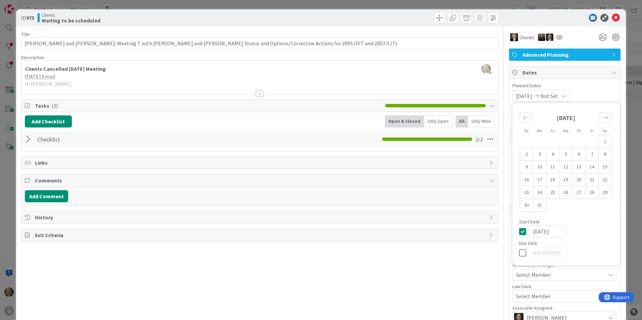
type input "[DATE]"
type textarea "x"
click at [315, 117] on icon "Move forward to switch to the next month." at bounding box center [605, 118] width 6 height 6
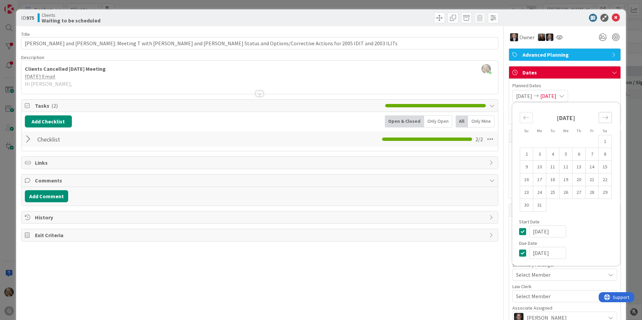
click at [315, 117] on icon "Move forward to switch to the next month." at bounding box center [605, 118] width 6 height 6
click at [315, 94] on span "[DATE]" at bounding box center [549, 96] width 16 height 8
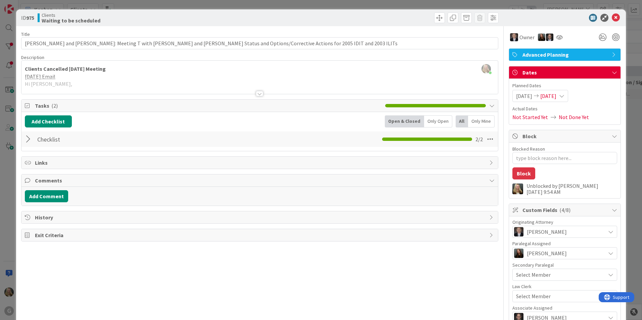
click at [315, 95] on div "[DATE] [DATE]" at bounding box center [541, 96] width 56 height 12
click at [315, 95] on span "[DATE]" at bounding box center [549, 96] width 16 height 8
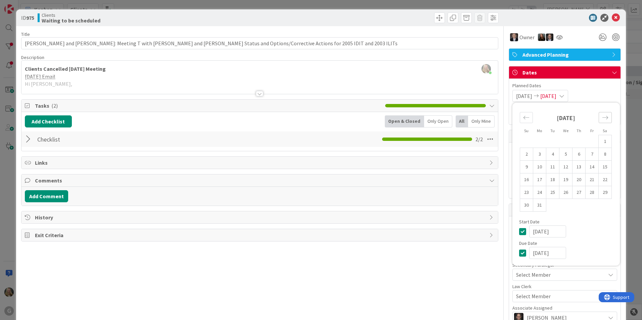
click at [315, 118] on icon "Move forward to switch to the next month." at bounding box center [606, 117] width 6 height 3
click at [315, 119] on icon "Move backward to switch to the previous month." at bounding box center [526, 118] width 6 height 6
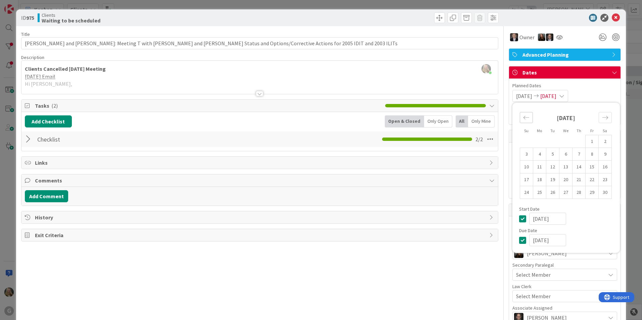
click at [315, 119] on icon "Move backward to switch to the previous month." at bounding box center [526, 118] width 6 height 6
click at [315, 116] on div "Move forward to switch to the next month." at bounding box center [605, 117] width 13 height 11
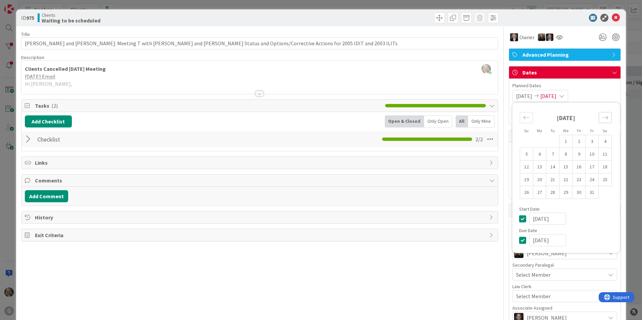
click at [315, 116] on div "Move forward to switch to the next month." at bounding box center [605, 117] width 13 height 11
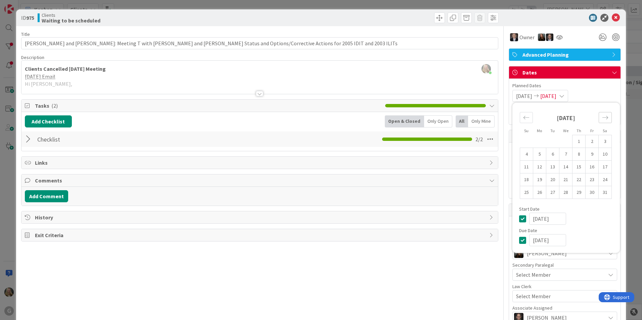
click at [315, 116] on div "Move forward to switch to the next month." at bounding box center [605, 117] width 13 height 11
click at [315, 167] on td "18" at bounding box center [579, 167] width 13 height 13
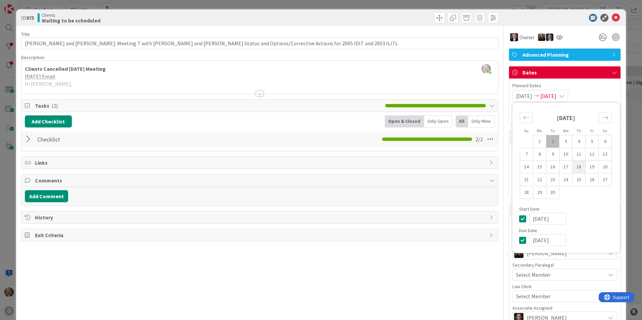
type input "[DATE]"
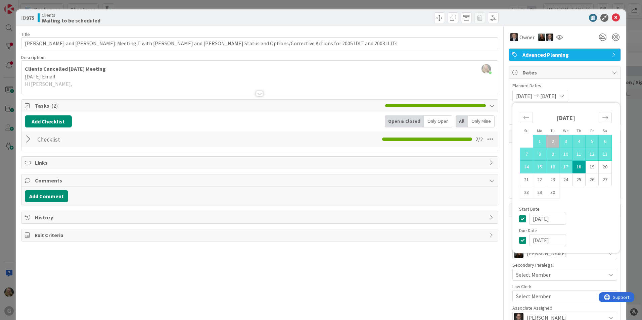
type textarea "x"
click at [315, 189] on div "Add Comment" at bounding box center [260, 196] width 477 height 19
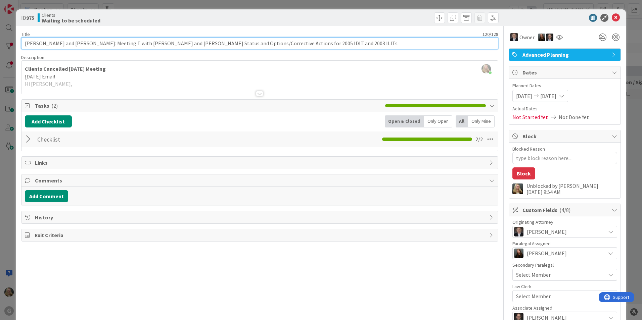
click at [315, 43] on input "[PERSON_NAME] and [PERSON_NAME]: Meeting T with [PERSON_NAME] and [PERSON_NAME]…" at bounding box center [259, 43] width 477 height 12
type input "[PERSON_NAME] and [PERSON_NAME]: Meeting T with [PERSON_NAME] and [PERSON_NAME]…"
type textarea "x"
type input "[PERSON_NAME] and [PERSON_NAME]: Meeting T with [PERSON_NAME] and [PERSON_NAME]…"
type textarea "x"
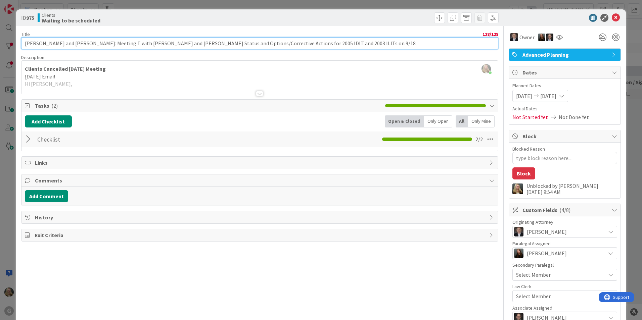
type input "[PERSON_NAME] and [PERSON_NAME]: Meeting T with [PERSON_NAME] and [PERSON_NAME]…"
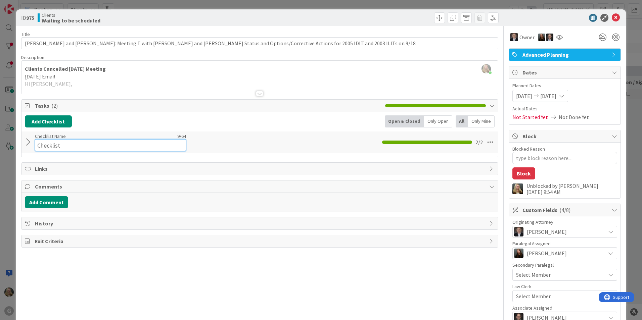
click at [105, 133] on div "Checklist Name 9 / 64 Checklist" at bounding box center [110, 142] width 151 height 18
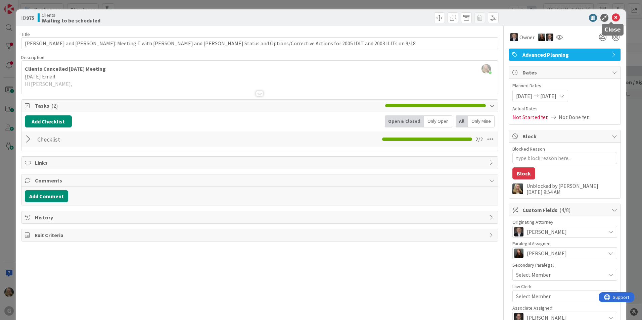
click at [315, 17] on icon at bounding box center [616, 18] width 8 height 8
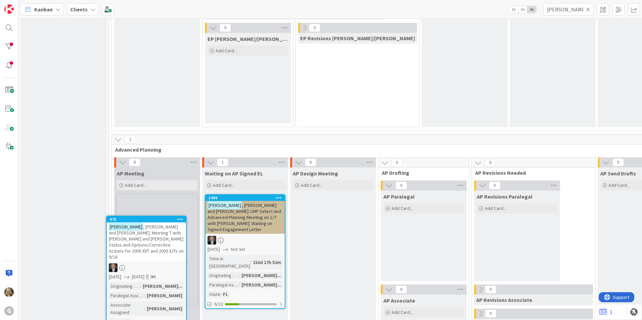
scroll to position [395, 0]
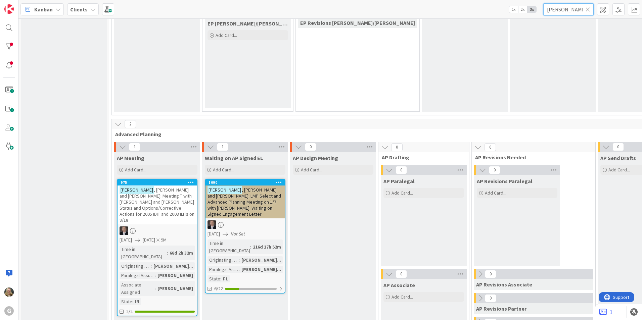
drag, startPoint x: 574, startPoint y: 9, endPoint x: 585, endPoint y: 11, distance: 10.7
click at [315, 11] on input "[PERSON_NAME]" at bounding box center [569, 9] width 50 height 12
click at [315, 10] on icon at bounding box center [588, 9] width 5 height 6
click at [315, 8] on input "text" at bounding box center [569, 9] width 50 height 12
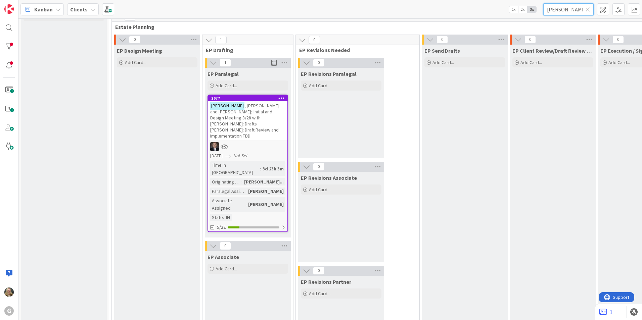
scroll to position [0, 0]
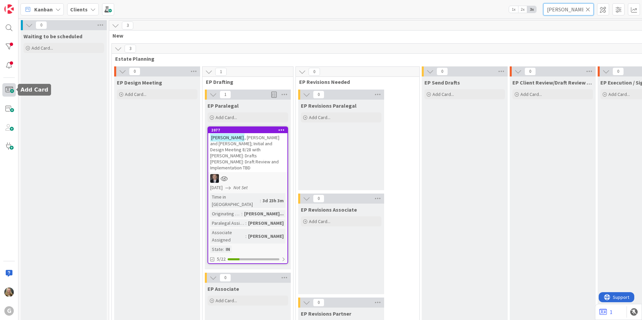
type input "[PERSON_NAME]"
click at [5, 87] on span at bounding box center [8, 89] width 13 height 13
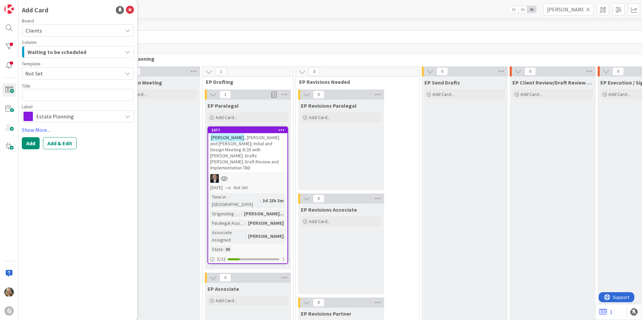
click at [40, 98] on textarea at bounding box center [78, 95] width 112 height 12
type textarea "x"
type textarea "J"
type textarea "x"
type textarea "Jo"
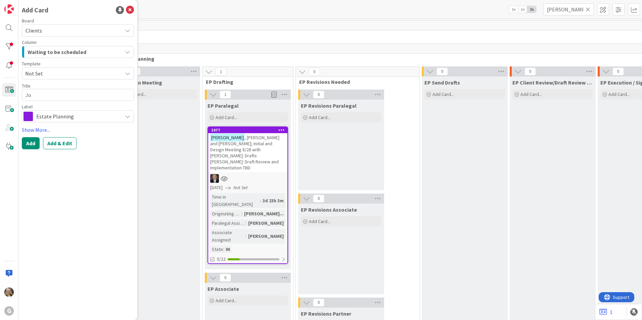
type textarea "x"
type textarea "Joh"
type textarea "x"
type textarea "[PERSON_NAME]"
type textarea "x"
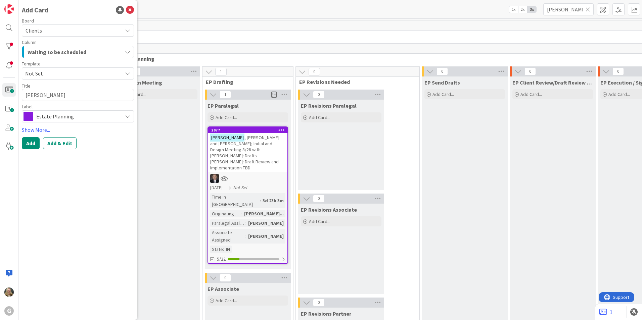
type textarea "[PERSON_NAME]"
type textarea "x"
type textarea "Johnso"
type textarea "x"
type textarea "[PERSON_NAME]"
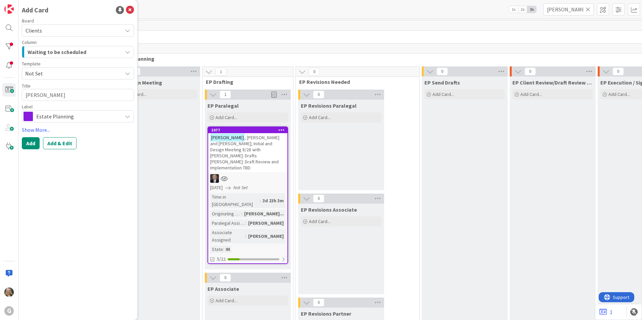
type textarea "x"
type textarea "[PERSON_NAME],"
type textarea "x"
type textarea "[PERSON_NAME],"
type textarea "x"
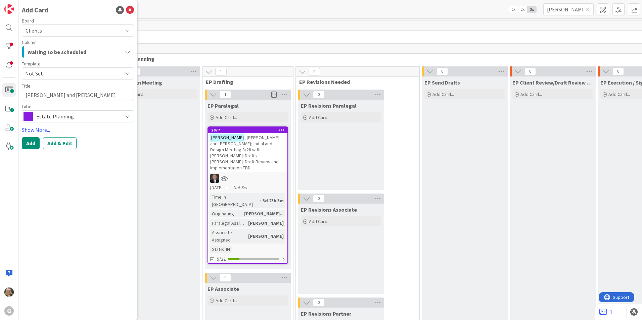
click at [47, 119] on span "Estate Planning" at bounding box center [77, 116] width 83 height 9
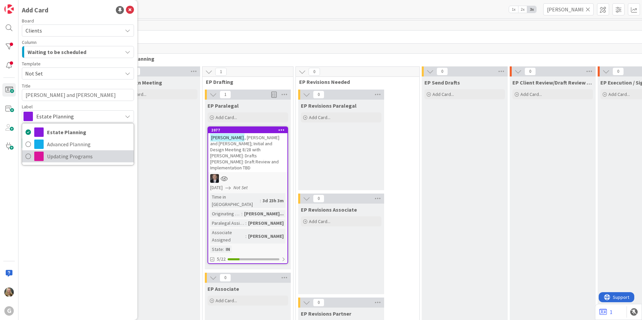
click at [55, 154] on span "Updating Programs" at bounding box center [88, 157] width 83 height 10
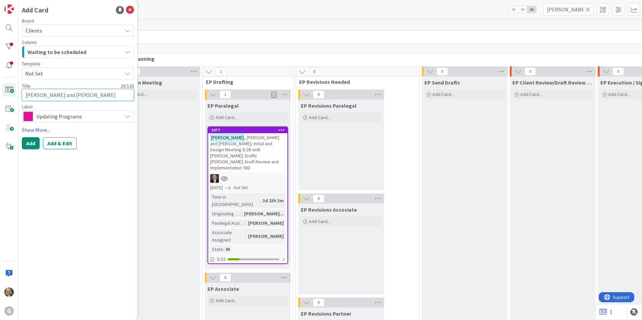
click at [101, 96] on textarea "[PERSON_NAME] and [PERSON_NAME]" at bounding box center [78, 95] width 112 height 12
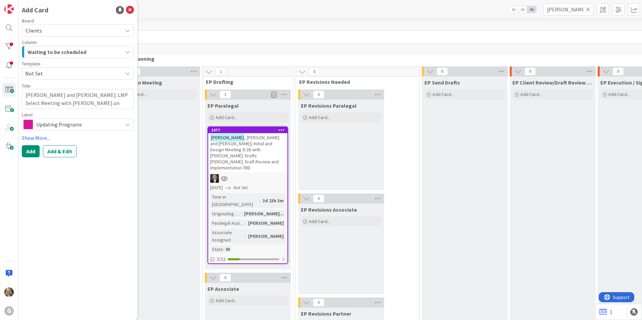
click at [91, 50] on div "Waiting to be scheduled" at bounding box center [74, 52] width 96 height 11
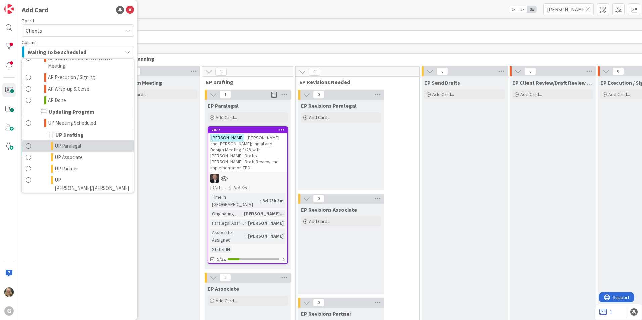
scroll to position [437, 0]
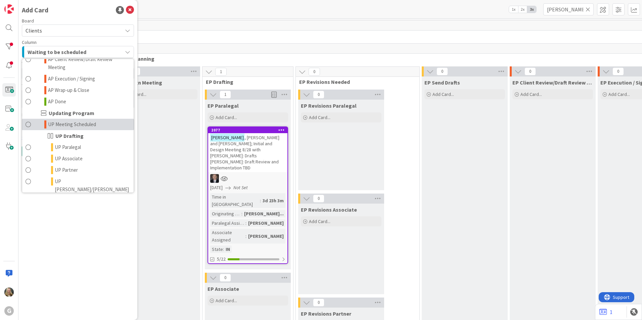
click at [74, 121] on span "UP Meeting Scheduled" at bounding box center [72, 125] width 48 height 8
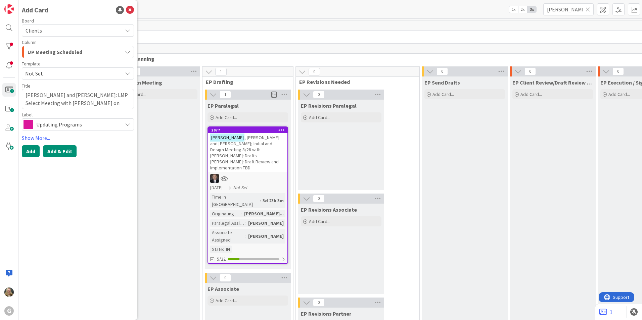
click at [56, 152] on button "Add & Edit" at bounding box center [60, 151] width 34 height 12
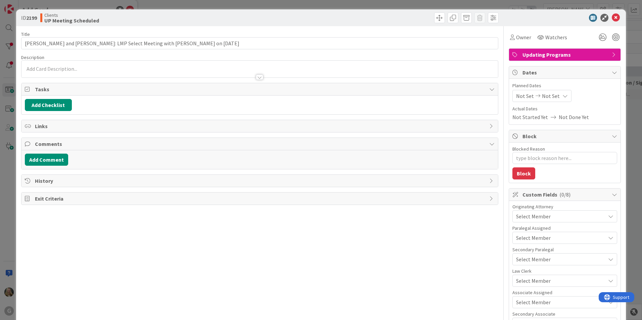
click at [315, 97] on span "Not Set" at bounding box center [525, 96] width 18 height 8
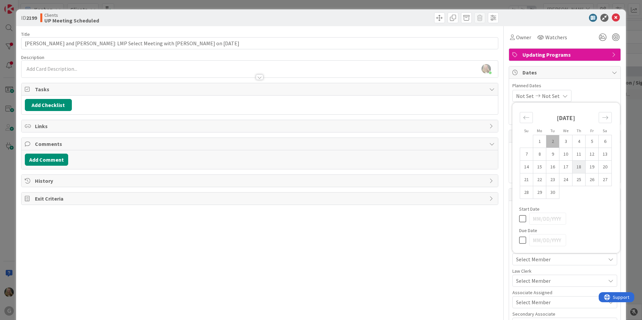
click at [315, 165] on td "18" at bounding box center [579, 167] width 13 height 13
click at [315, 94] on div "[DATE] Not Set Su Mo Tu We Th Fr Sa [DATE] 1 2 3 4 5 6 7 8 9 10 11 12 13 14 15 …" at bounding box center [565, 96] width 105 height 12
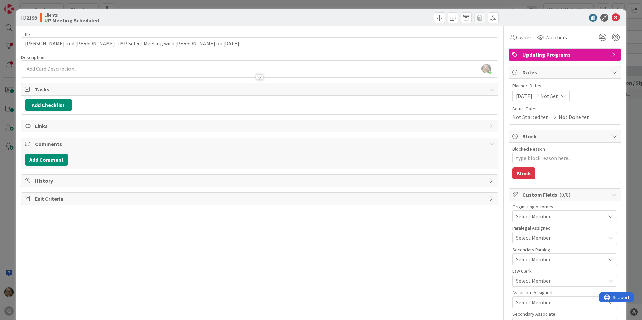
click at [315, 216] on span "Select Member" at bounding box center [533, 217] width 35 height 8
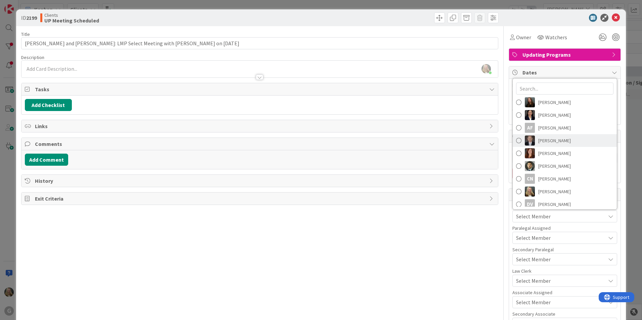
click at [315, 139] on span "[PERSON_NAME]" at bounding box center [555, 141] width 33 height 10
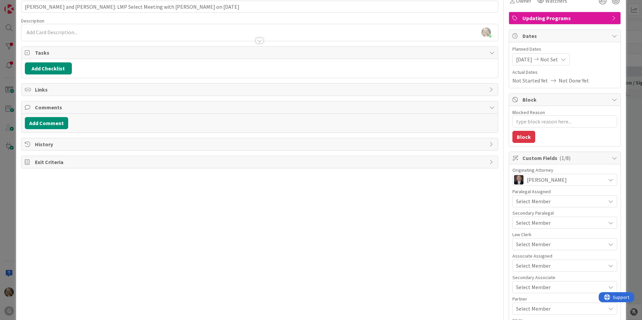
scroll to position [101, 0]
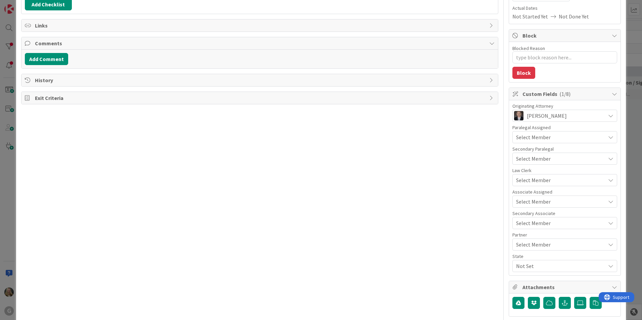
click at [315, 143] on div "Select Member" at bounding box center [565, 137] width 105 height 12
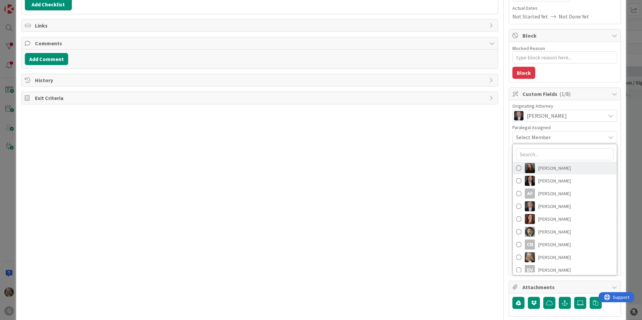
click at [315, 168] on span "[PERSON_NAME]" at bounding box center [555, 168] width 33 height 10
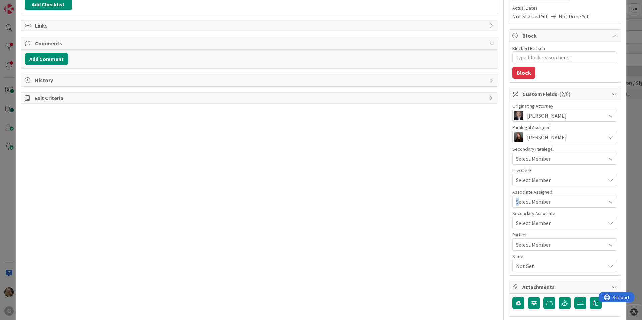
click at [315, 197] on div "Select Member" at bounding box center [565, 202] width 105 height 12
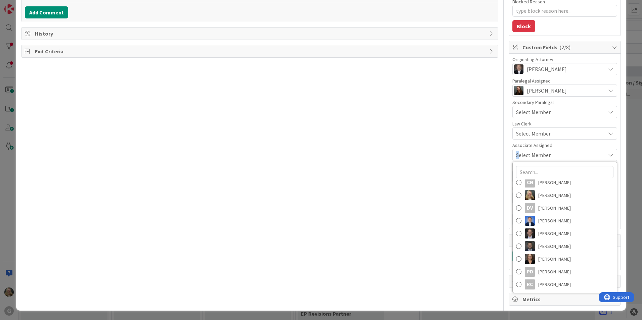
scroll to position [93, 0]
click at [315, 220] on span "[PERSON_NAME]" at bounding box center [555, 220] width 33 height 10
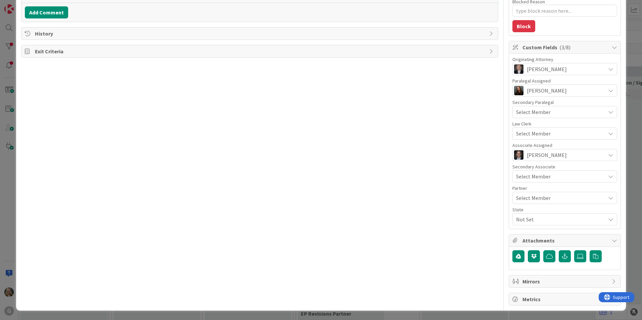
click at [315, 218] on span "Not Set" at bounding box center [560, 220] width 89 height 8
click at [315, 246] on icon at bounding box center [516, 248] width 5 height 10
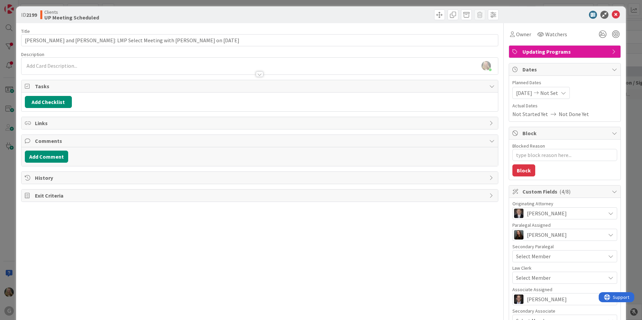
scroll to position [0, 0]
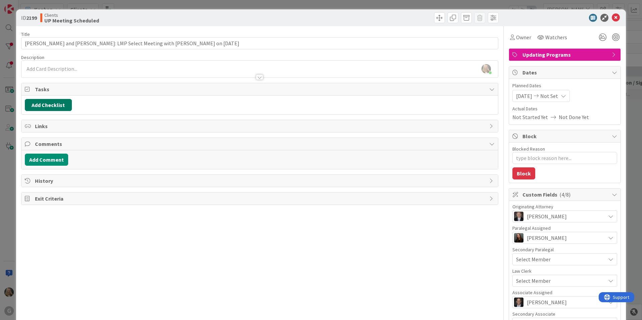
click at [58, 100] on button "Add Checklist" at bounding box center [48, 105] width 47 height 12
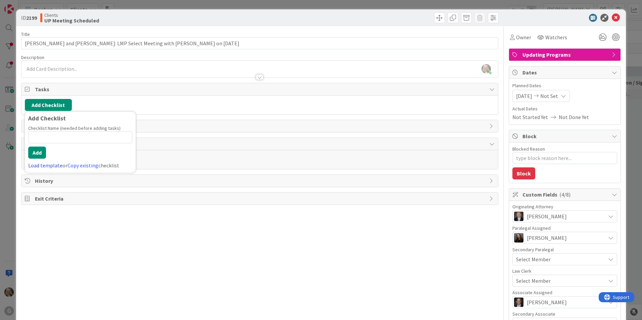
click at [34, 166] on link "Load template" at bounding box center [45, 165] width 34 height 7
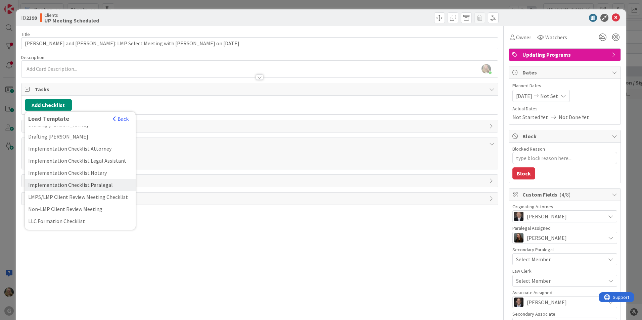
scroll to position [302, 0]
click at [43, 190] on div "LMPS/LMP Client Review Meeting Checklist" at bounding box center [80, 196] width 111 height 12
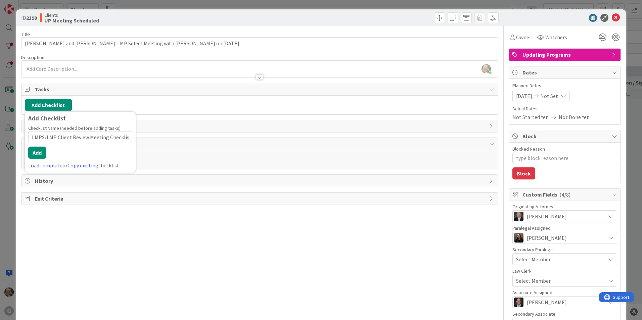
click at [55, 111] on div "Add Checklist Add Checklist Checklist Name (needed before adding tasks) 40 / 64…" at bounding box center [260, 105] width 477 height 19
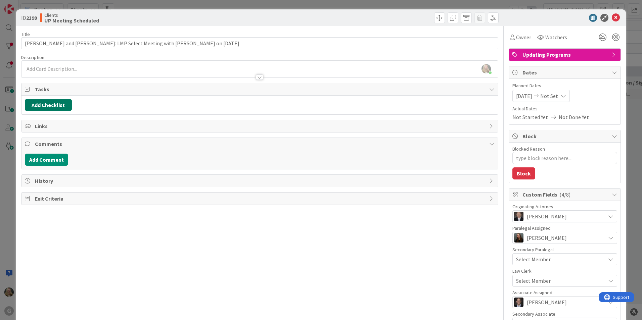
click at [55, 108] on button "Add Checklist" at bounding box center [48, 105] width 47 height 12
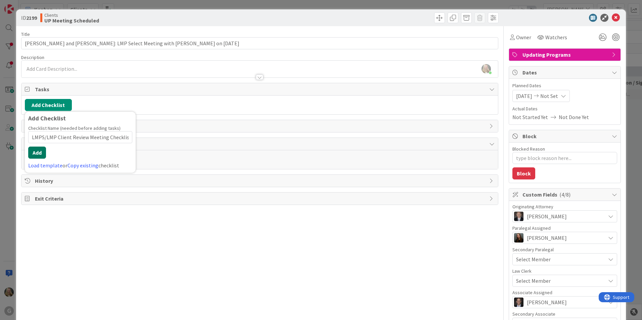
click at [42, 152] on button "Add" at bounding box center [37, 153] width 18 height 12
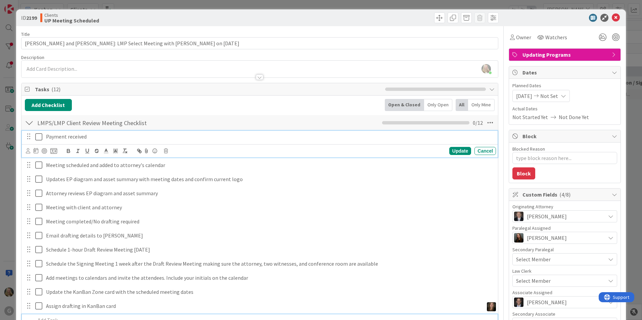
click at [50, 136] on p "Payment received" at bounding box center [269, 137] width 447 height 8
click at [25, 151] on div "Update Cancel" at bounding box center [260, 150] width 476 height 13
click at [27, 151] on div "Update Cancel" at bounding box center [260, 150] width 476 height 13
click at [27, 151] on icon at bounding box center [28, 150] width 4 height 5
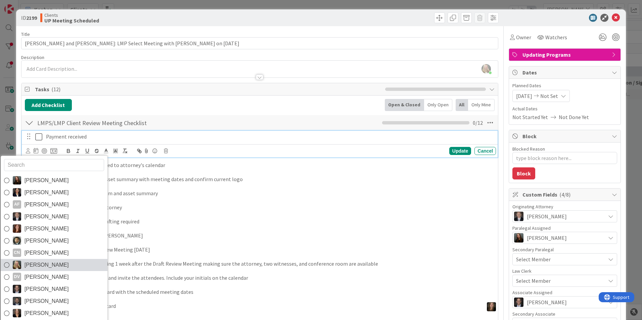
click at [28, 265] on span "[PERSON_NAME]" at bounding box center [47, 265] width 44 height 10
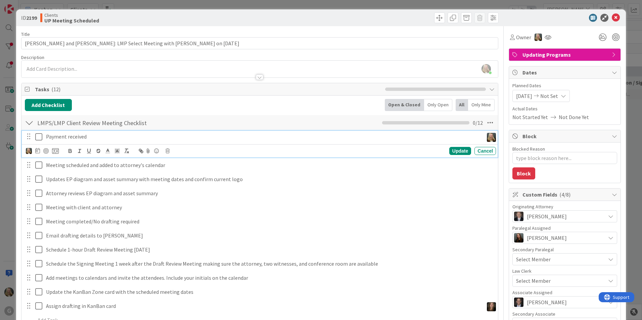
click at [42, 139] on icon at bounding box center [40, 137] width 10 height 8
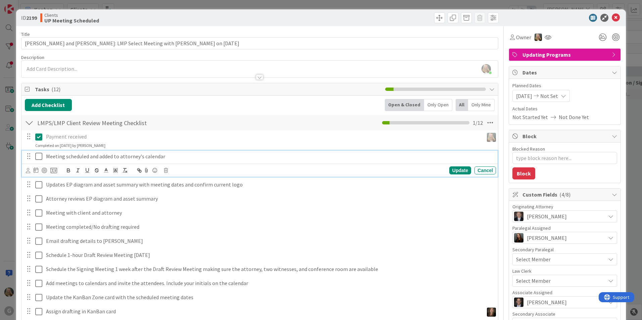
click at [50, 157] on p "Meeting scheduled and added to attorney's calendar" at bounding box center [269, 157] width 447 height 8
click at [29, 171] on icon at bounding box center [28, 170] width 4 height 5
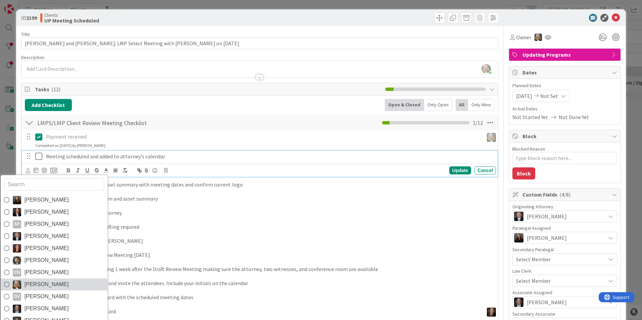
click at [36, 282] on span "[PERSON_NAME]" at bounding box center [47, 285] width 44 height 10
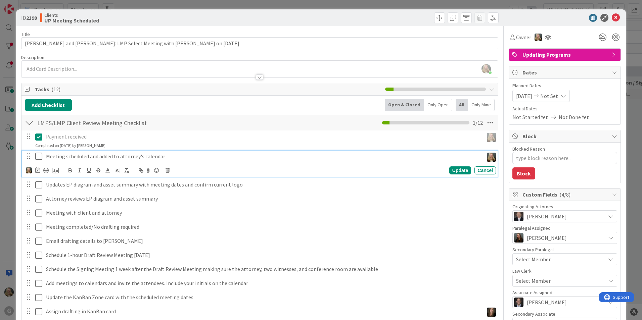
click at [40, 157] on icon at bounding box center [40, 157] width 10 height 8
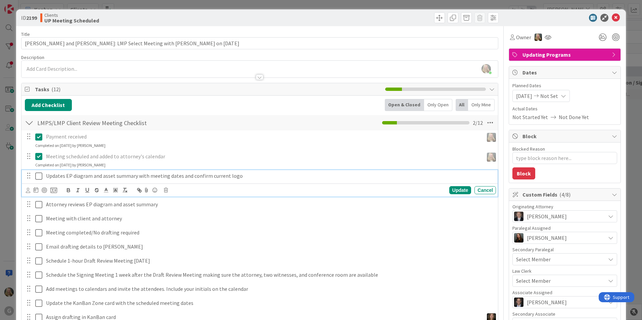
click at [47, 181] on div "Updates EP diagram and asset summary with meeting dates and confirm current logo" at bounding box center [269, 176] width 453 height 12
click at [26, 191] on icon at bounding box center [28, 190] width 4 height 5
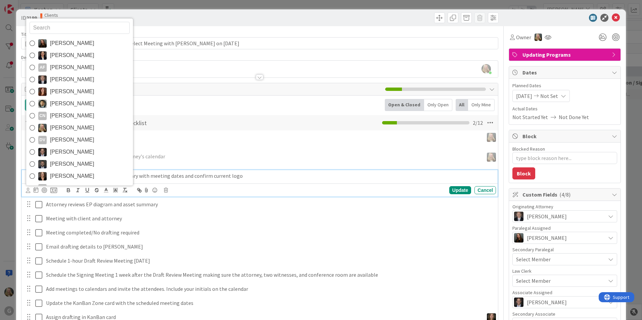
click at [65, 37] on div "[PERSON_NAME] [PERSON_NAME] AF [PERSON_NAME] [PERSON_NAME] [PERSON_NAME] [PERSO…" at bounding box center [80, 102] width 108 height 168
click at [65, 40] on span "[PERSON_NAME]" at bounding box center [72, 43] width 44 height 10
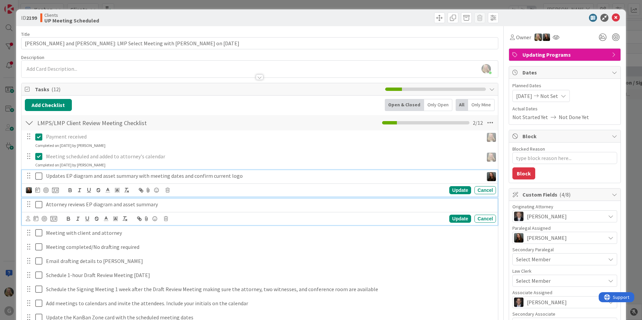
click at [57, 208] on p "Attorney reviews EP diagram and asset summary" at bounding box center [269, 205] width 447 height 8
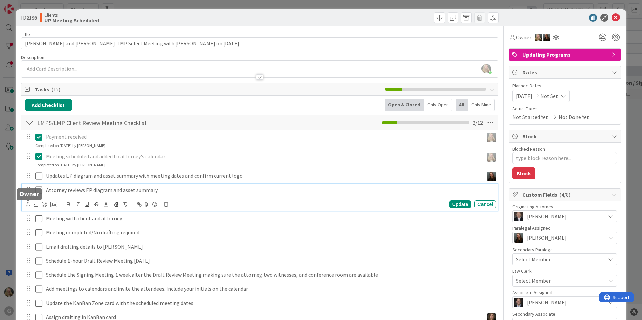
click at [27, 206] on icon at bounding box center [28, 204] width 4 height 5
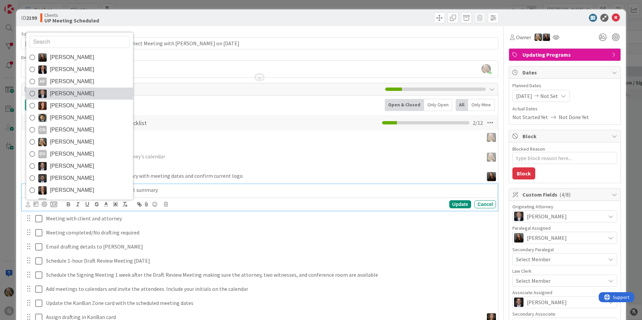
click at [73, 88] on link "[PERSON_NAME]" at bounding box center [79, 94] width 107 height 12
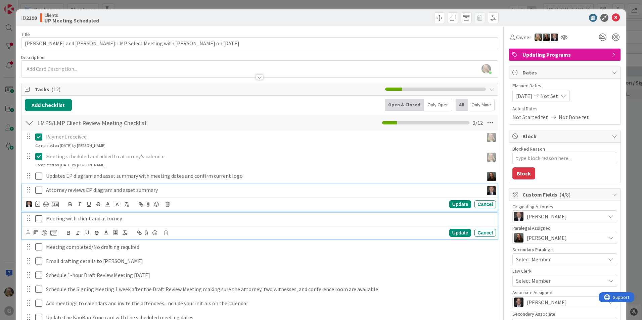
click at [59, 217] on p "Meeting with client and attorney" at bounding box center [269, 219] width 447 height 8
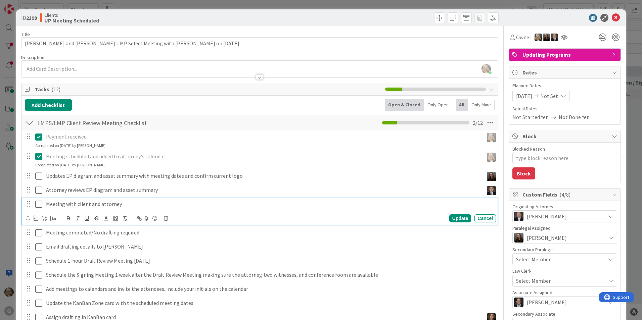
click at [24, 220] on div "Update Cancel" at bounding box center [260, 218] width 476 height 13
click at [26, 220] on icon at bounding box center [28, 218] width 4 height 5
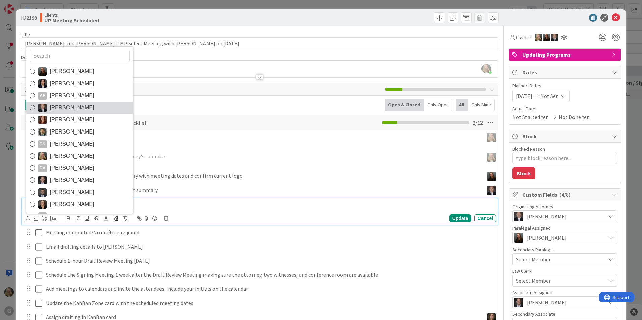
click at [59, 107] on span "[PERSON_NAME]" at bounding box center [72, 108] width 44 height 10
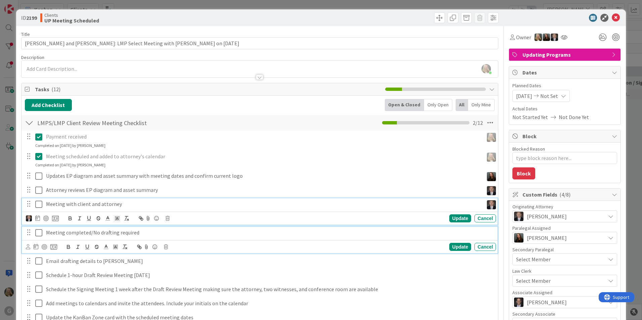
click at [61, 235] on p "Meeting completed/No drafting required" at bounding box center [269, 233] width 447 height 8
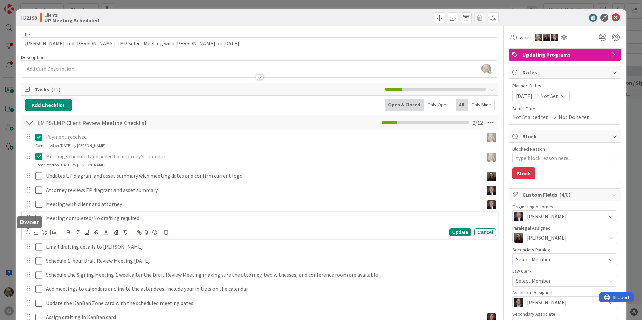
click at [27, 234] on icon at bounding box center [28, 232] width 4 height 5
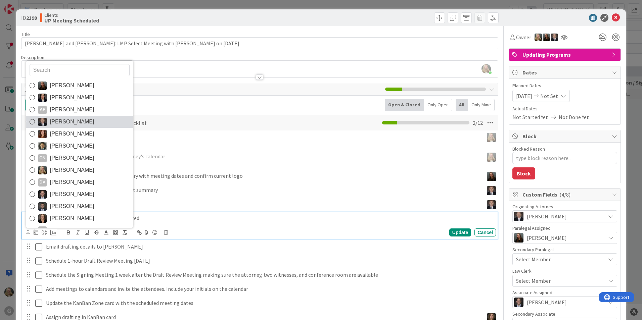
click at [64, 124] on span "[PERSON_NAME]" at bounding box center [72, 122] width 44 height 10
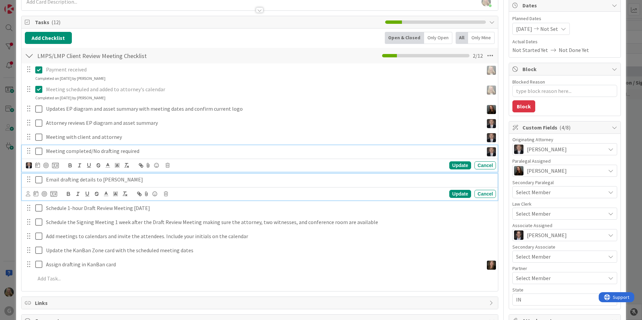
click at [59, 181] on p "Email drafting details to [PERSON_NAME]" at bounding box center [269, 180] width 447 height 8
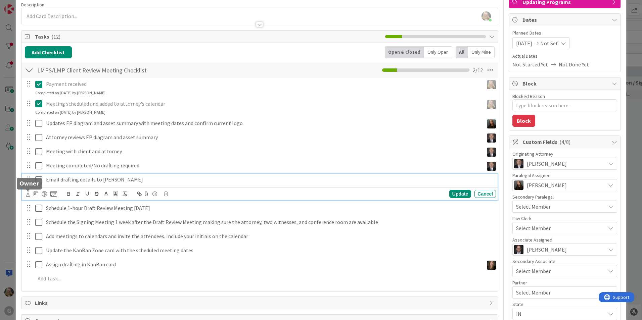
click at [28, 197] on icon at bounding box center [28, 194] width 4 height 5
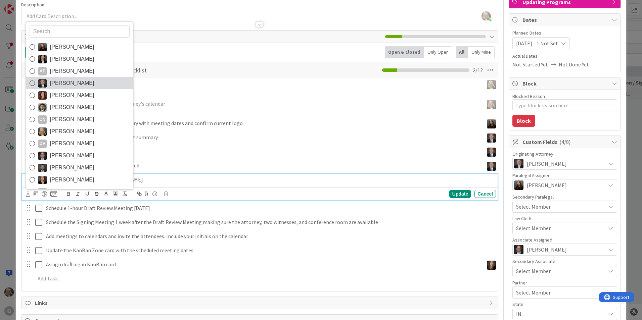
click at [60, 80] on span "[PERSON_NAME]" at bounding box center [72, 83] width 44 height 10
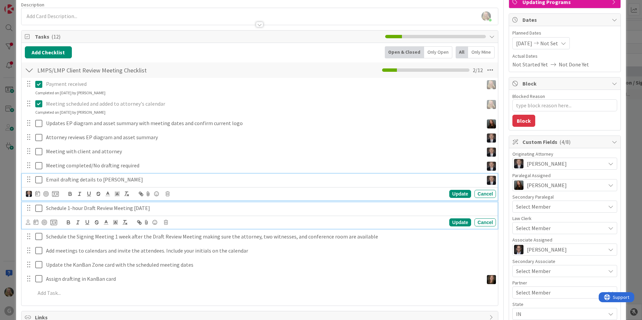
click at [52, 207] on p "Schedule 1-hour Draft Review Meeting [DATE]" at bounding box center [269, 209] width 447 height 8
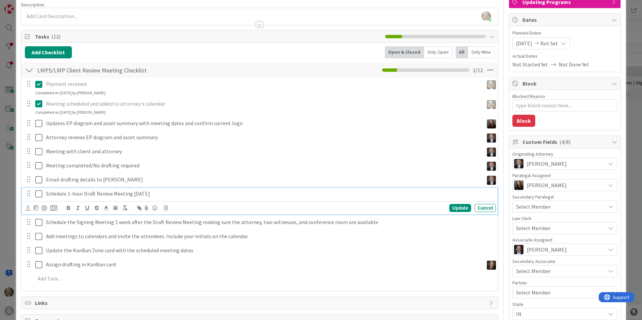
scroll to position [38, 0]
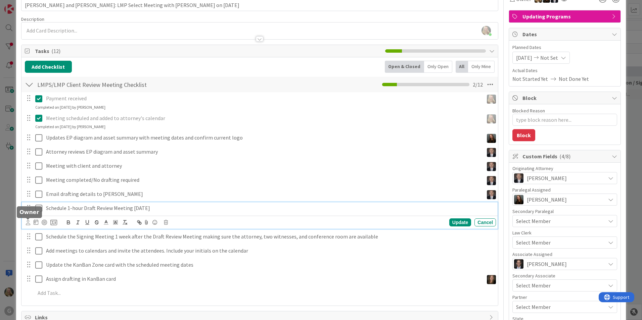
click at [27, 223] on icon at bounding box center [28, 222] width 4 height 5
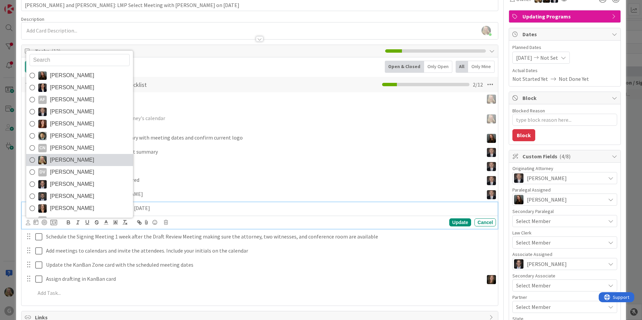
click at [61, 160] on span "[PERSON_NAME]" at bounding box center [72, 160] width 44 height 10
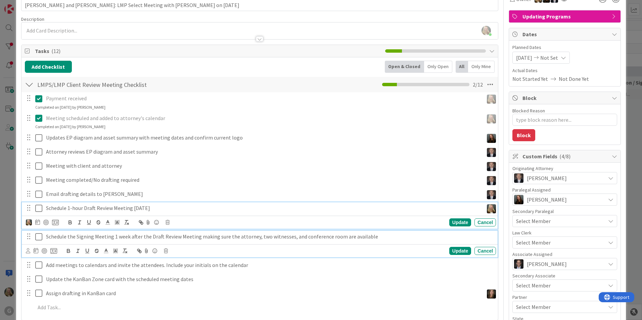
click at [48, 241] on p "Schedule the Signing Meeting 1 week after the Draft Review Meeting making sure …" at bounding box center [269, 237] width 447 height 8
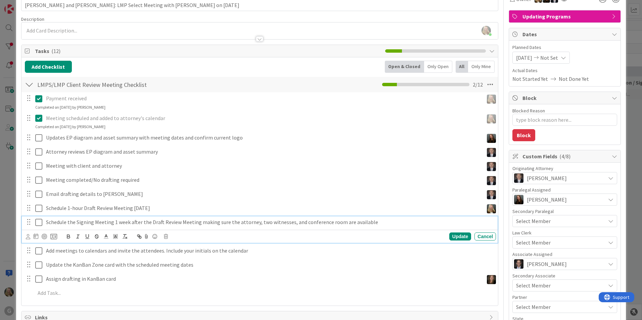
scroll to position [24, 0]
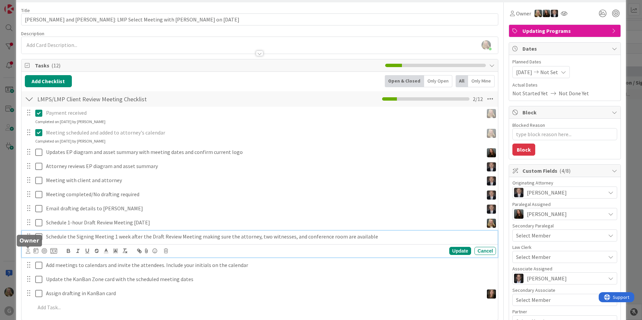
click at [27, 251] on icon at bounding box center [28, 251] width 4 height 5
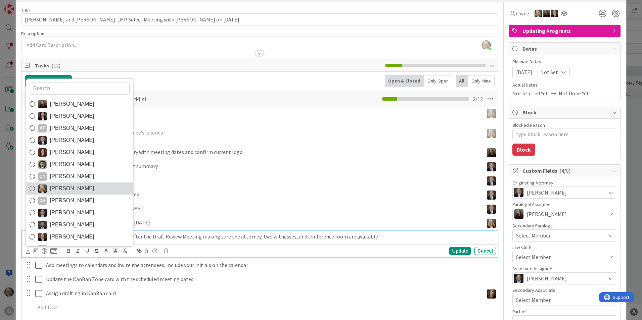
click at [38, 189] on img at bounding box center [42, 189] width 8 height 8
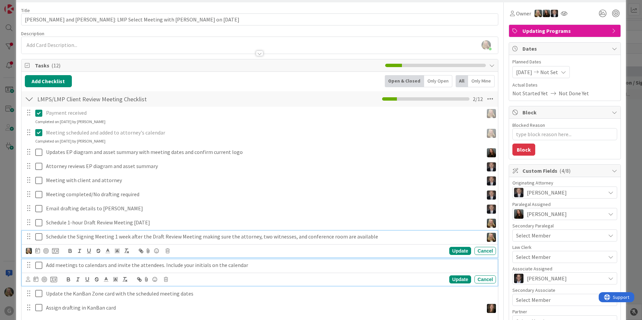
click at [53, 268] on p "Add meetings to calendars and invite the attendees. Include your initials on th…" at bounding box center [269, 266] width 447 height 8
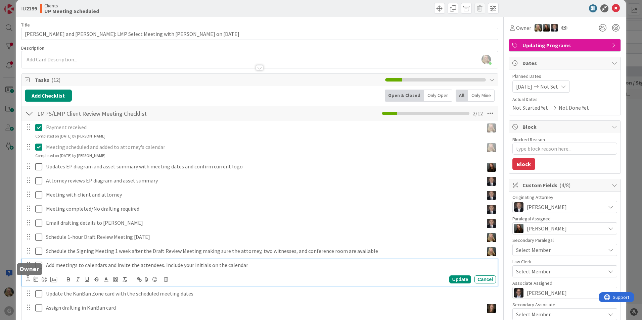
click at [30, 279] on icon at bounding box center [28, 279] width 4 height 5
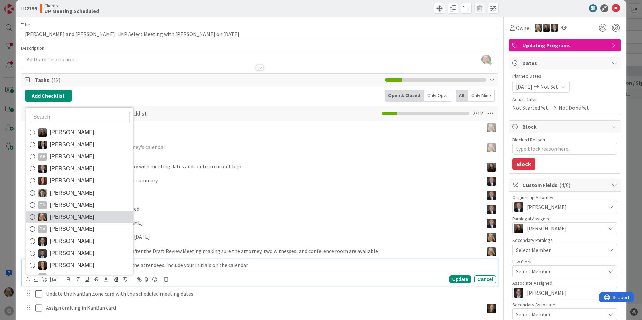
click at [60, 218] on span "[PERSON_NAME]" at bounding box center [72, 217] width 44 height 10
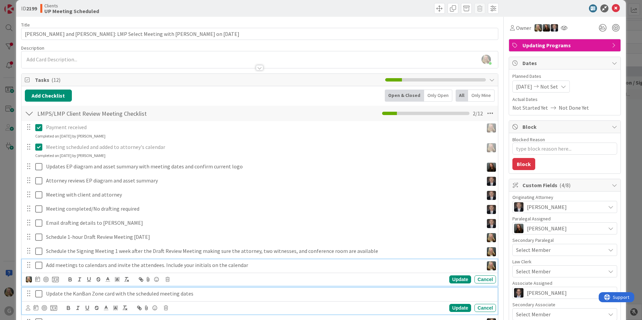
click at [53, 296] on p "Update the KanBan Zone card with the scheduled meeting dates" at bounding box center [269, 294] width 447 height 8
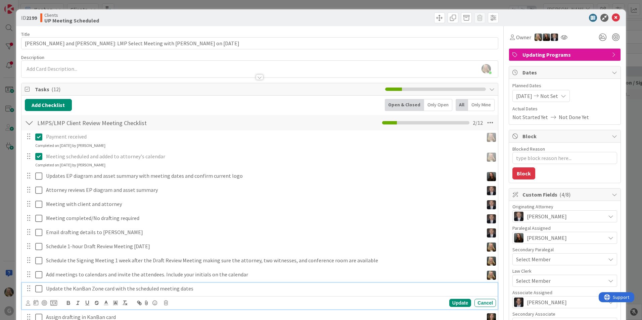
click at [27, 300] on div at bounding box center [28, 303] width 4 height 7
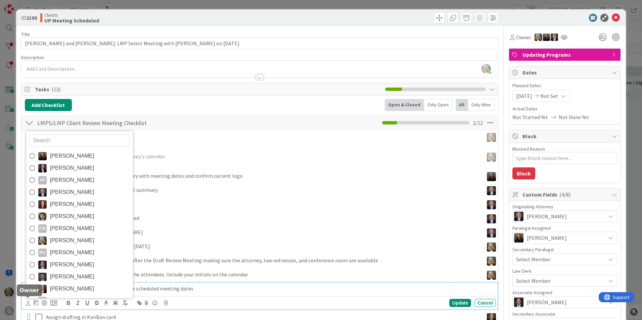
scroll to position [2, 0]
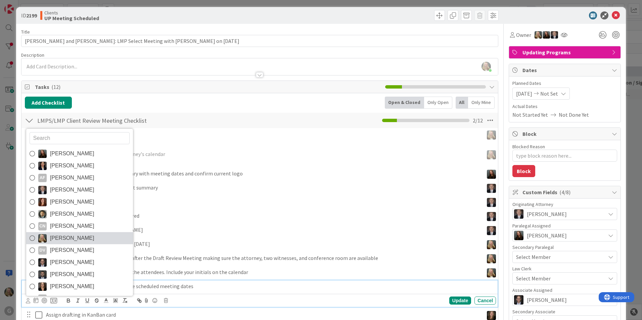
click at [49, 237] on link "[PERSON_NAME]" at bounding box center [79, 238] width 107 height 12
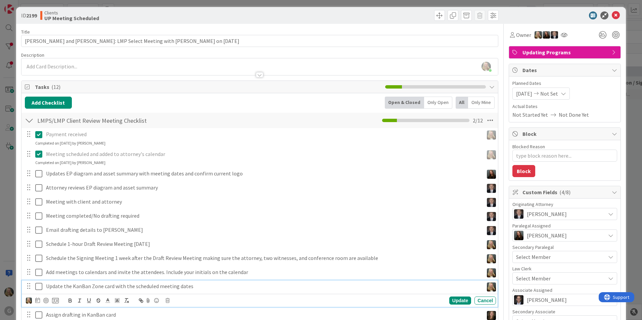
click at [13, 235] on div "ID 2199 Clients UP Meeting Scheduled Title 69 / 128 [PERSON_NAME] and [PERSON_N…" at bounding box center [321, 160] width 642 height 320
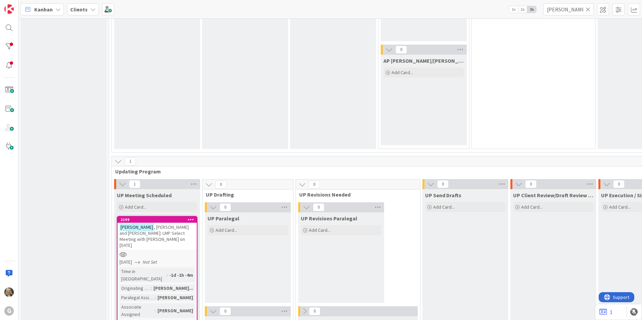
scroll to position [941, 0]
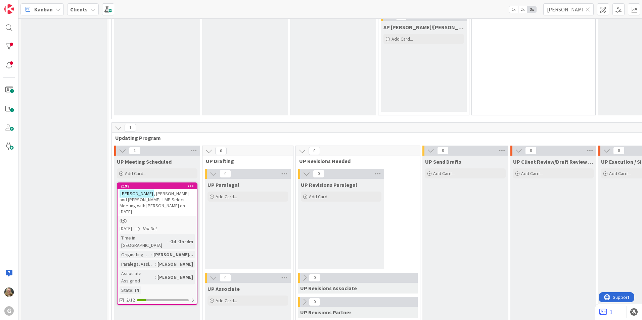
click at [152, 218] on div at bounding box center [157, 221] width 79 height 6
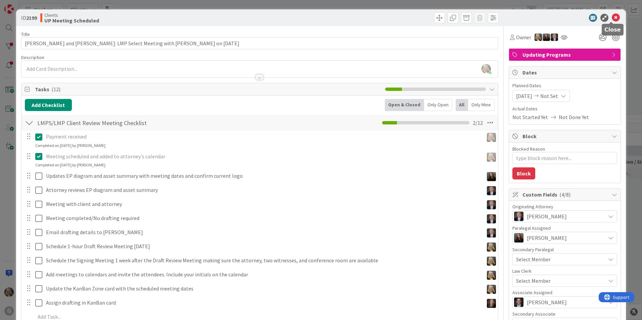
click at [315, 17] on icon at bounding box center [616, 18] width 8 height 8
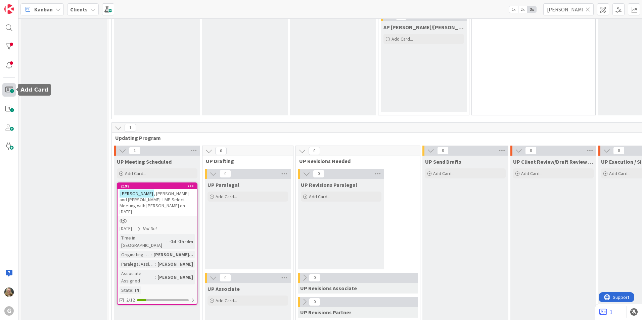
click at [8, 91] on span at bounding box center [8, 89] width 13 height 13
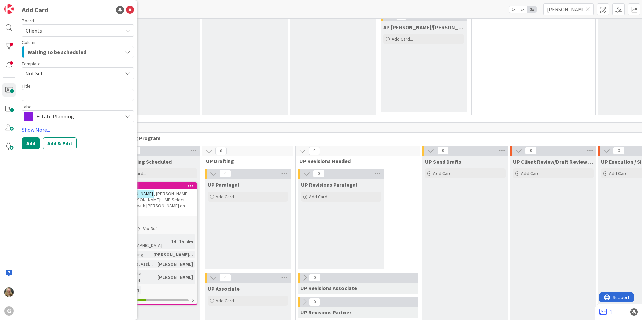
click at [48, 118] on span "Estate Planning" at bounding box center [77, 116] width 83 height 9
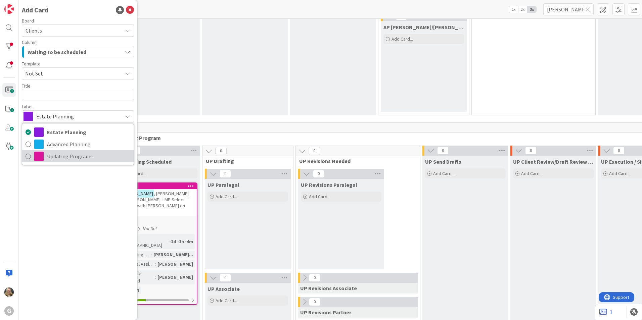
click at [65, 160] on span "Updating Programs" at bounding box center [88, 157] width 83 height 10
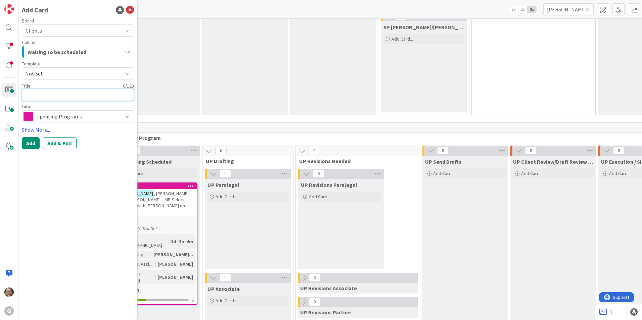
click at [45, 92] on textarea at bounding box center [78, 95] width 112 height 12
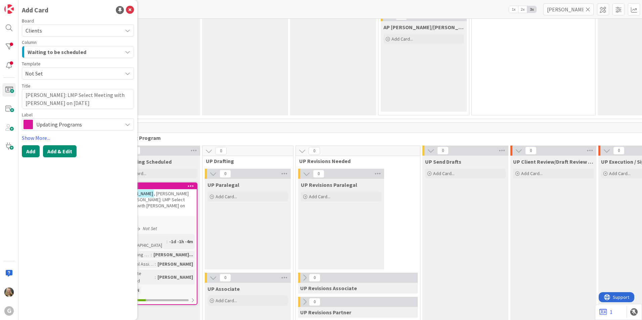
click at [61, 154] on button "Add & Edit" at bounding box center [60, 151] width 34 height 12
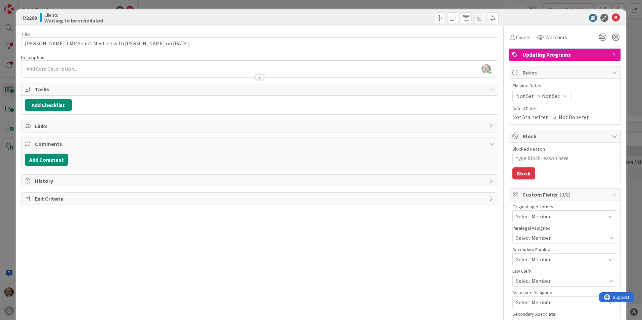
click at [315, 96] on icon at bounding box center [538, 96] width 8 height 5
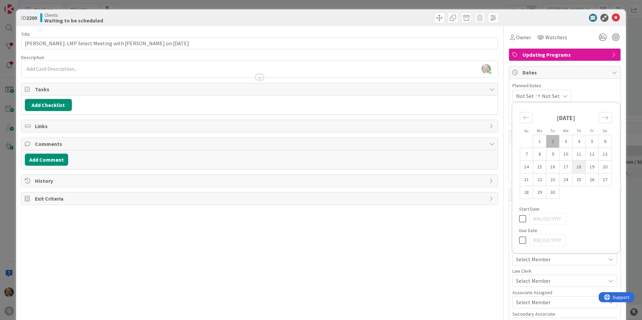
click at [315, 167] on td "18" at bounding box center [579, 167] width 13 height 13
click at [315, 263] on div "Title 53 / 128 [PERSON_NAME]: LMP Select Meeting with [PERSON_NAME] on [DATE] D…" at bounding box center [259, 239] width 477 height 427
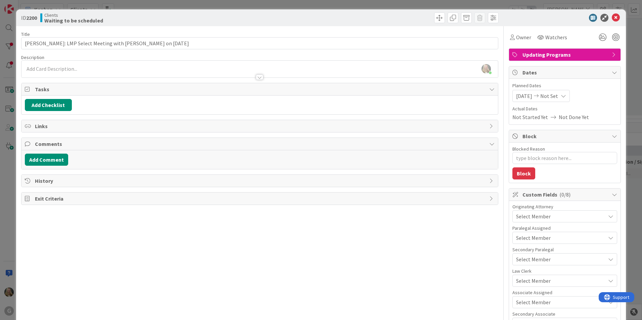
click at [315, 217] on span "Select Member" at bounding box center [533, 217] width 35 height 8
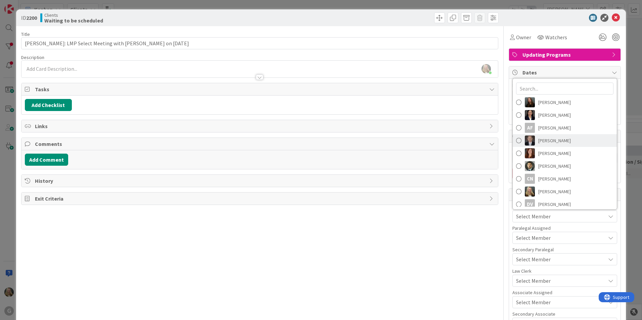
click at [315, 139] on link "[PERSON_NAME]" at bounding box center [565, 140] width 104 height 13
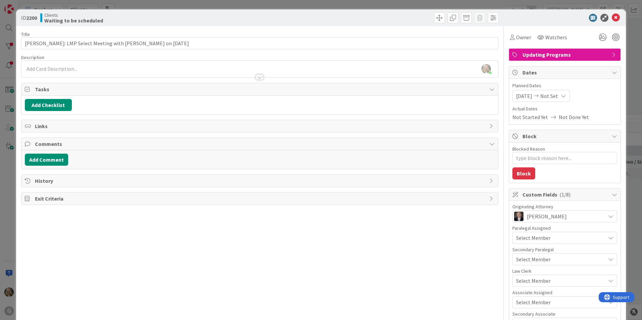
click at [315, 237] on span "Select Member" at bounding box center [533, 238] width 35 height 8
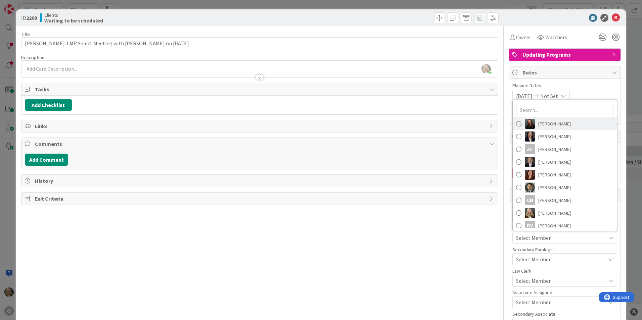
click at [315, 119] on img at bounding box center [530, 124] width 10 height 10
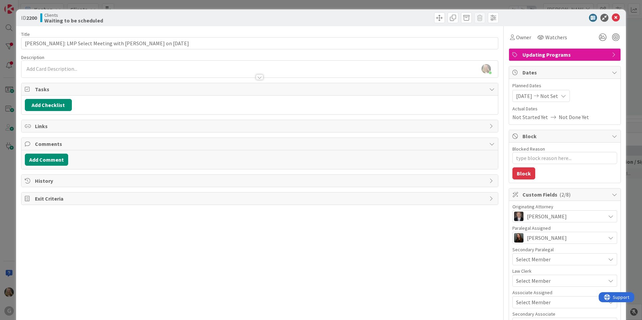
click at [315, 303] on span "Select Member" at bounding box center [533, 303] width 35 height 8
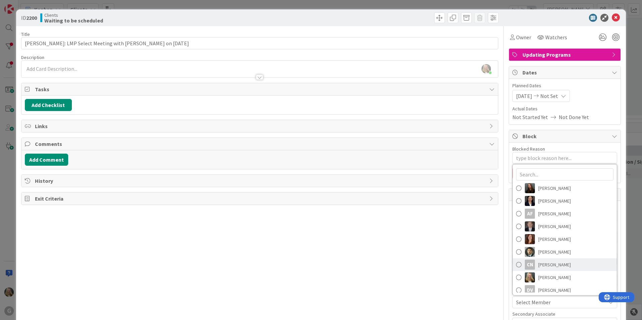
scroll to position [34, 0]
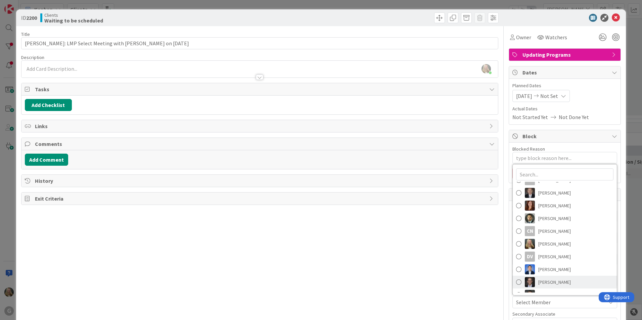
click at [315, 279] on img at bounding box center [530, 282] width 10 height 10
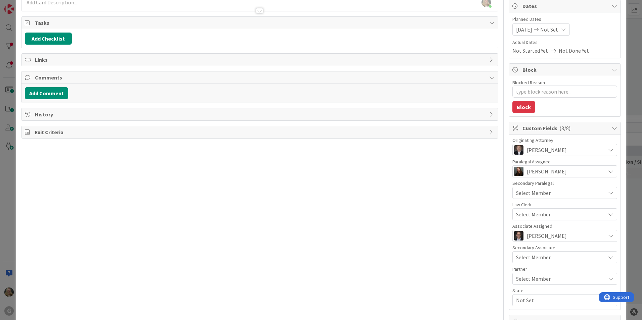
scroll to position [67, 0]
click at [315, 299] on span "Not Set" at bounding box center [560, 300] width 89 height 8
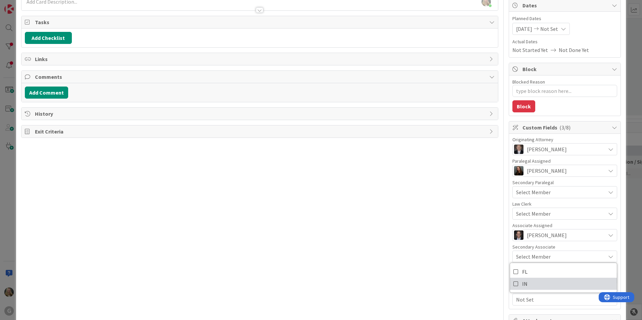
click at [315, 285] on link "IN" at bounding box center [563, 284] width 107 height 12
click at [43, 40] on button "Add Checklist" at bounding box center [48, 38] width 47 height 12
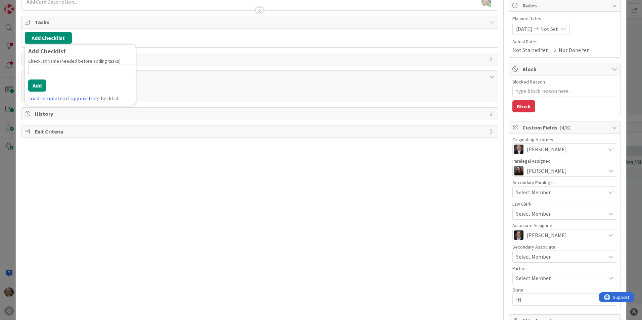
click at [44, 94] on div "Load template or Copy existing checklist" at bounding box center [80, 98] width 104 height 8
click at [42, 100] on link "Load template" at bounding box center [45, 98] width 34 height 7
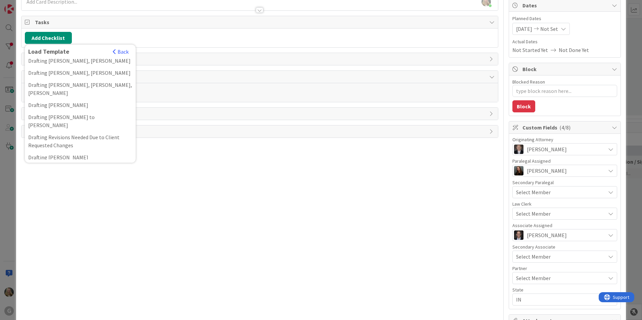
scroll to position [302, 0]
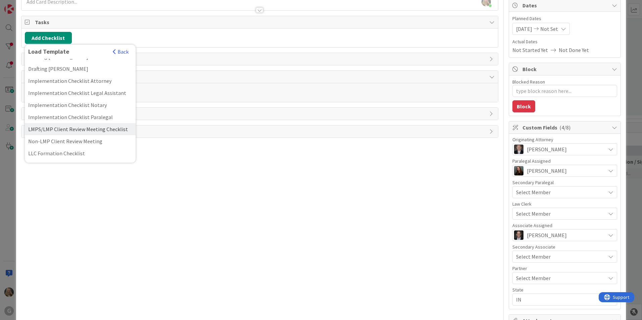
click at [39, 123] on div "LMPS/LMP Client Review Meeting Checklist" at bounding box center [80, 129] width 111 height 12
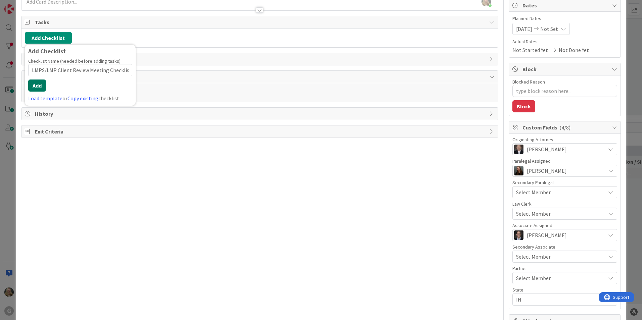
click at [32, 82] on button "Add" at bounding box center [37, 86] width 18 height 12
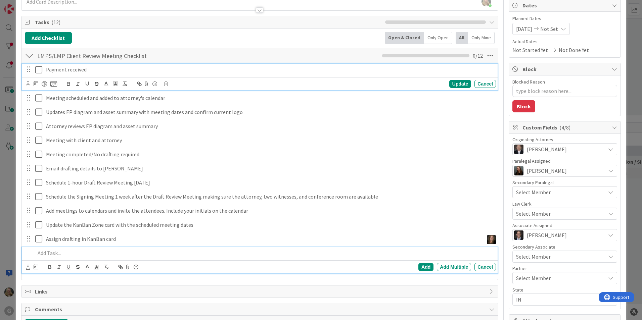
drag, startPoint x: 46, startPoint y: 69, endPoint x: 50, endPoint y: 71, distance: 4.1
click at [47, 69] on p "Payment received" at bounding box center [269, 70] width 447 height 8
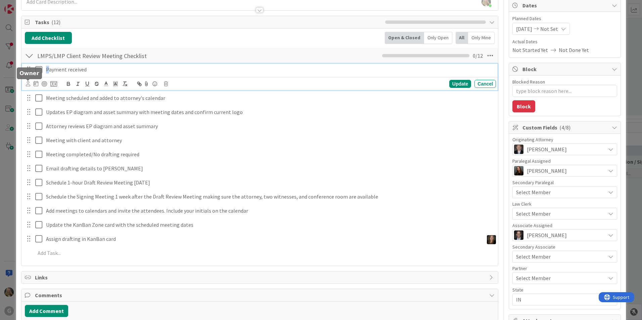
click at [26, 83] on icon at bounding box center [28, 83] width 4 height 5
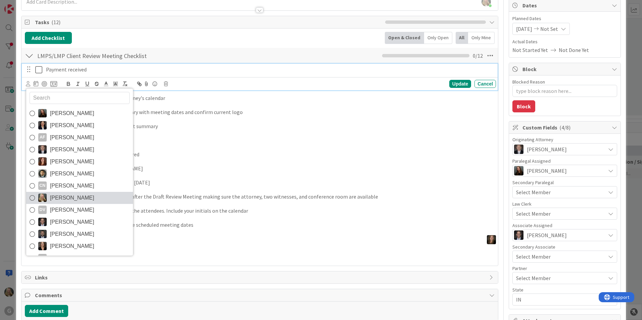
click at [42, 196] on img at bounding box center [42, 198] width 8 height 8
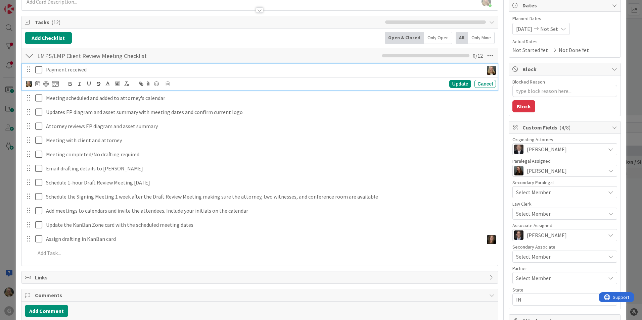
click at [38, 68] on icon at bounding box center [40, 70] width 10 height 8
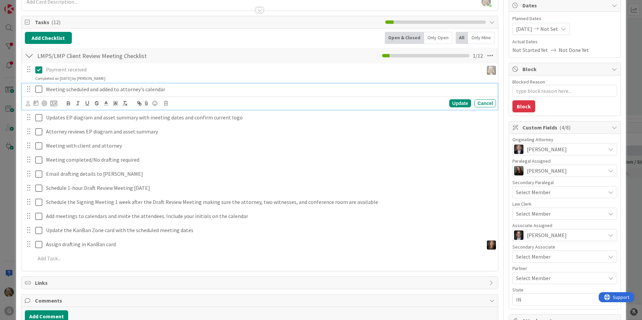
click at [40, 87] on icon at bounding box center [40, 89] width 10 height 8
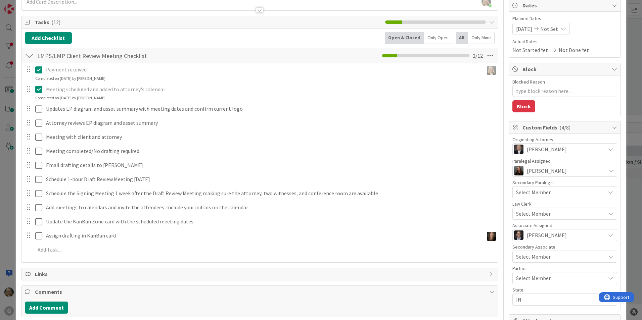
click at [49, 89] on p "Meeting scheduled and added to attorney's calendar" at bounding box center [269, 90] width 447 height 8
click at [37, 90] on icon at bounding box center [40, 89] width 10 height 8
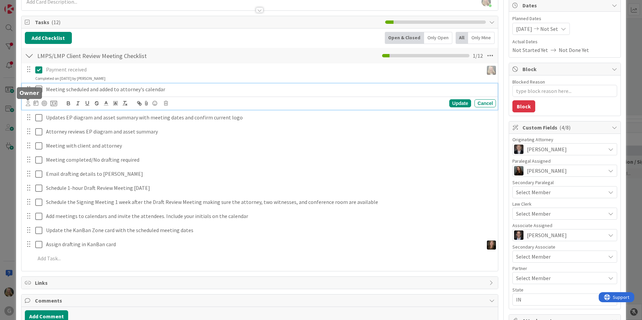
click at [27, 103] on icon at bounding box center [28, 103] width 4 height 5
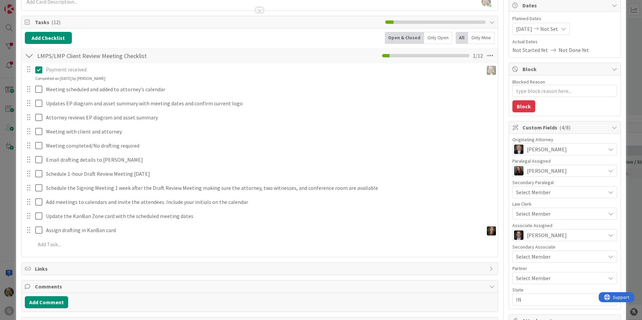
click at [0, 0] on link "[PERSON_NAME]" at bounding box center [0, 0] width 0 height 0
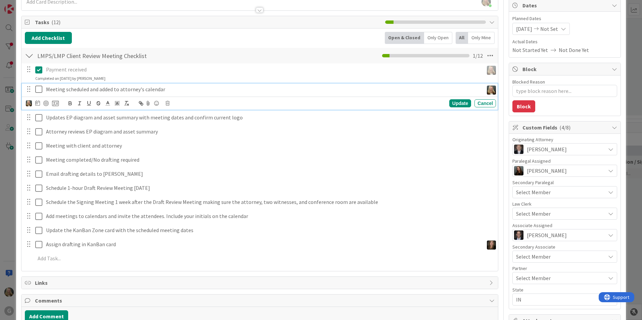
click at [37, 92] on icon at bounding box center [40, 89] width 10 height 8
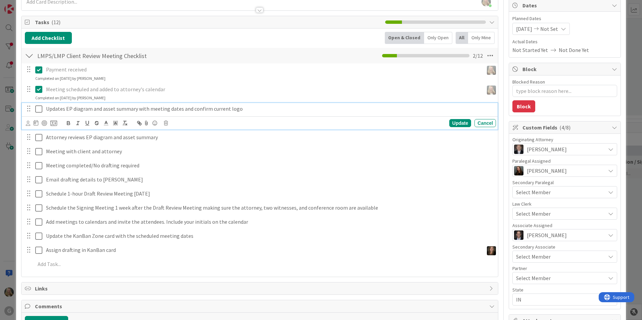
click at [51, 112] on p "Updates EP diagram and asset summary with meeting dates and confirm current logo" at bounding box center [269, 109] width 447 height 8
click at [26, 124] on div "Update Cancel" at bounding box center [260, 123] width 476 height 13
click at [28, 124] on icon at bounding box center [28, 123] width 4 height 5
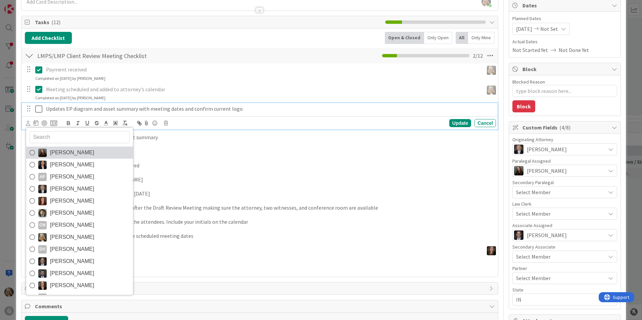
click at [56, 155] on span "[PERSON_NAME]" at bounding box center [72, 153] width 44 height 10
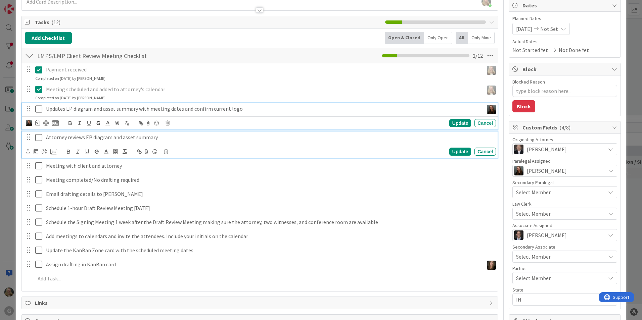
click at [47, 137] on p "Attorney reviews EP diagram and asset summary" at bounding box center [269, 138] width 447 height 8
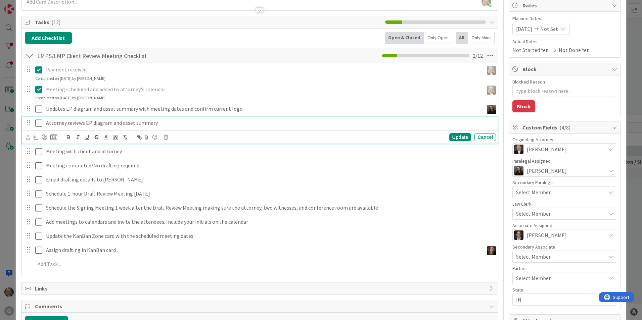
scroll to position [53, 0]
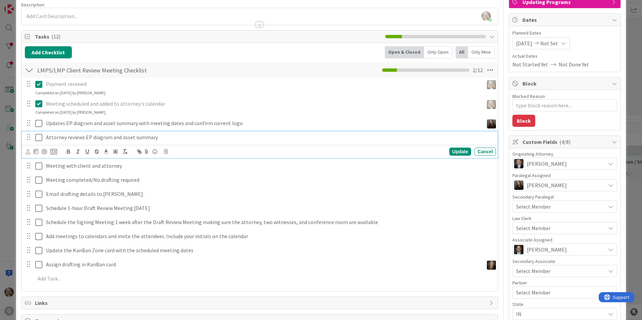
click at [28, 151] on icon at bounding box center [28, 151] width 4 height 5
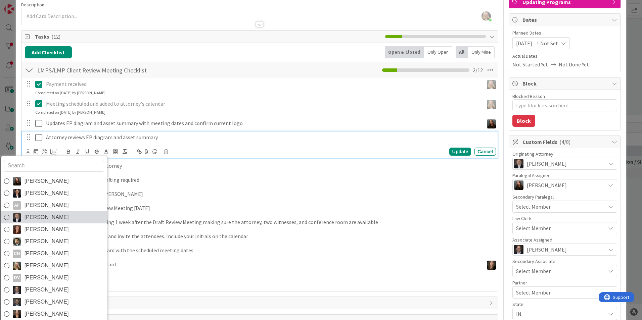
click at [40, 218] on span "[PERSON_NAME]" at bounding box center [47, 218] width 44 height 10
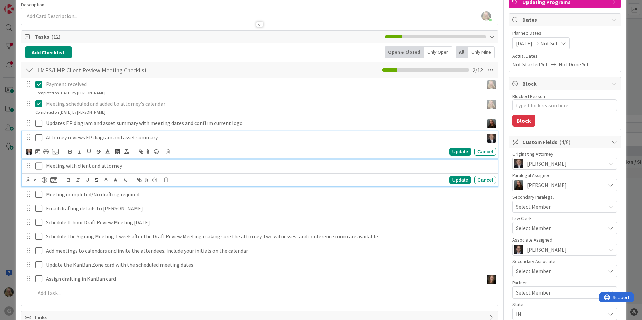
click at [51, 167] on p "Meeting with client and attorney" at bounding box center [269, 166] width 447 height 8
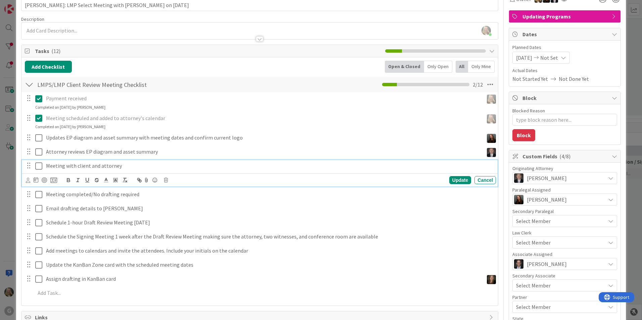
click at [26, 181] on div "Update Cancel" at bounding box center [260, 180] width 476 height 13
click at [28, 181] on icon at bounding box center [28, 180] width 4 height 5
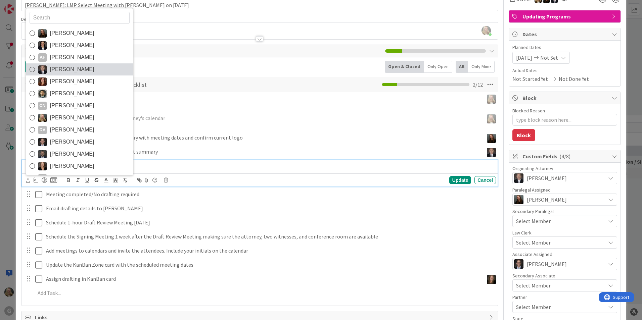
click at [54, 68] on span "[PERSON_NAME]" at bounding box center [72, 70] width 44 height 10
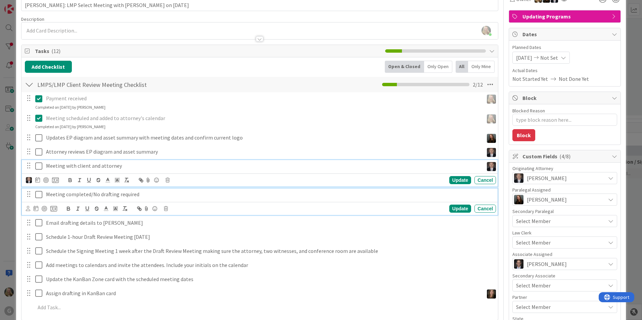
click at [65, 196] on p "Meeting completed/No drafting required" at bounding box center [269, 195] width 447 height 8
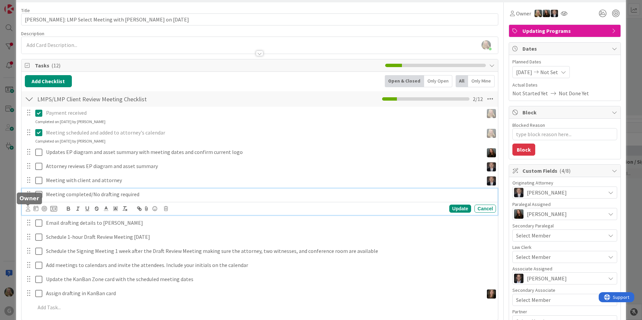
click at [28, 210] on icon at bounding box center [28, 209] width 4 height 5
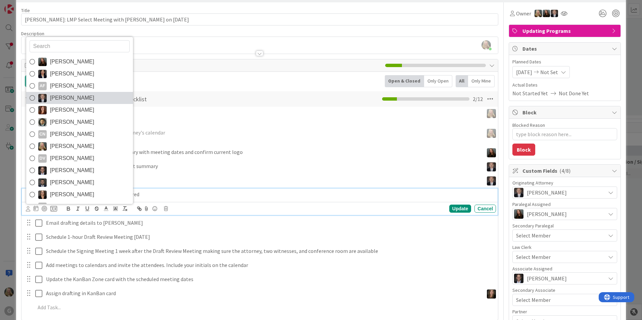
click at [56, 98] on span "[PERSON_NAME]" at bounding box center [72, 98] width 44 height 10
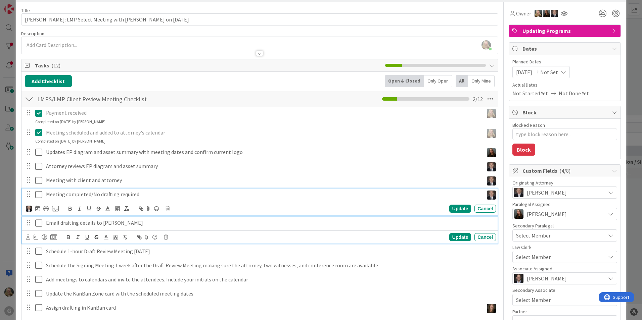
click at [59, 224] on p "Email drafting details to [PERSON_NAME]" at bounding box center [269, 223] width 447 height 8
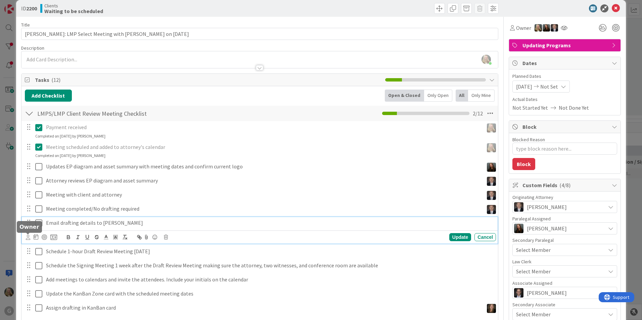
click at [27, 237] on icon at bounding box center [28, 237] width 4 height 5
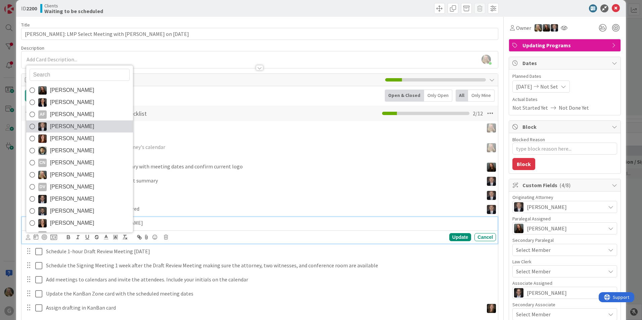
click at [53, 123] on span "[PERSON_NAME]" at bounding box center [72, 127] width 44 height 10
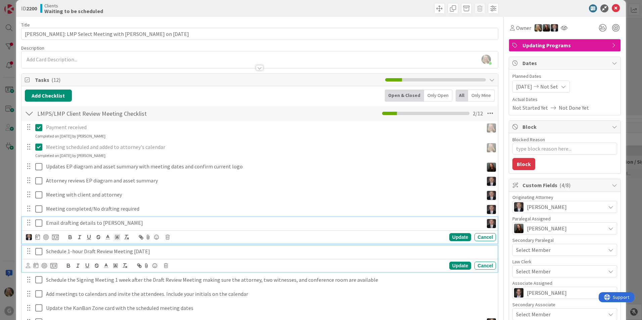
click at [59, 251] on p "Schedule 1-hour Draft Review Meeting [DATE]" at bounding box center [269, 252] width 447 height 8
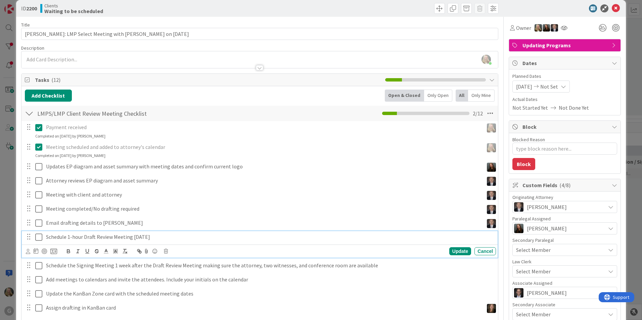
scroll to position [0, 0]
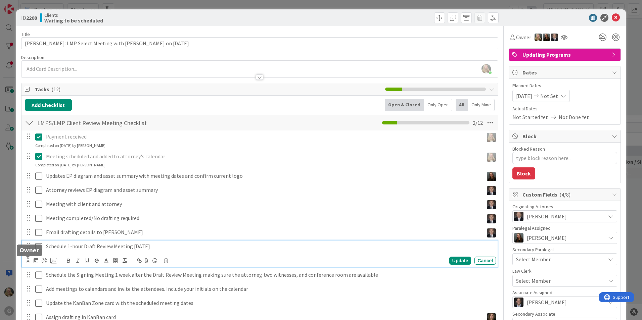
click at [27, 261] on icon at bounding box center [28, 261] width 4 height 5
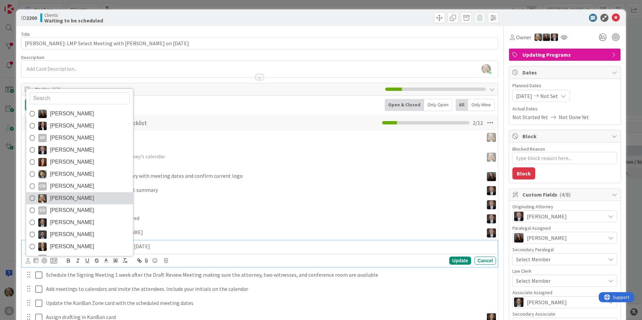
click at [48, 200] on link "[PERSON_NAME]" at bounding box center [79, 198] width 107 height 12
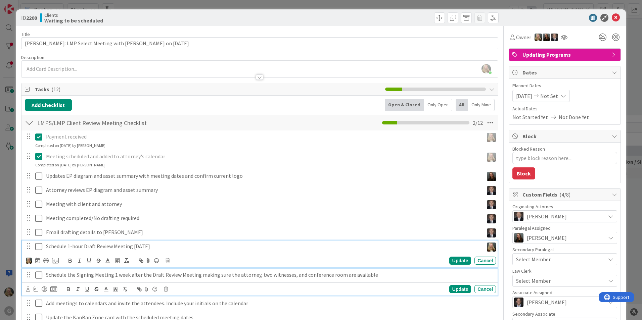
click at [60, 274] on p "Schedule the Signing Meeting 1 week after the Draft Review Meeting making sure …" at bounding box center [269, 275] width 447 height 8
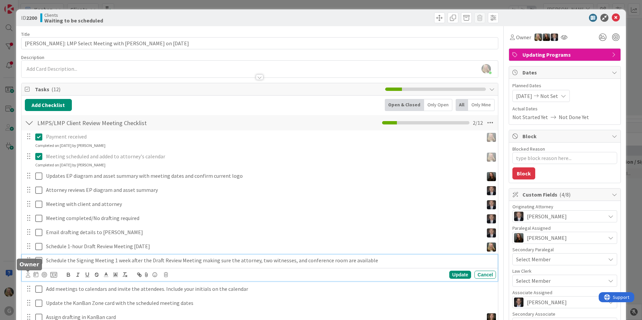
click at [26, 273] on icon at bounding box center [28, 275] width 4 height 5
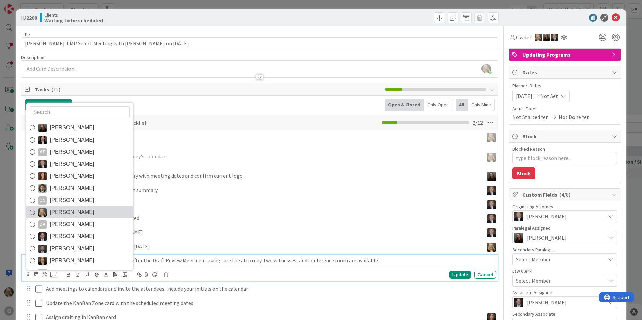
click at [52, 207] on div "[PERSON_NAME] [PERSON_NAME] AF [PERSON_NAME] [PERSON_NAME] [PERSON_NAME] [PERSO…" at bounding box center [80, 187] width 108 height 168
click at [52, 212] on span "[PERSON_NAME]" at bounding box center [72, 213] width 44 height 10
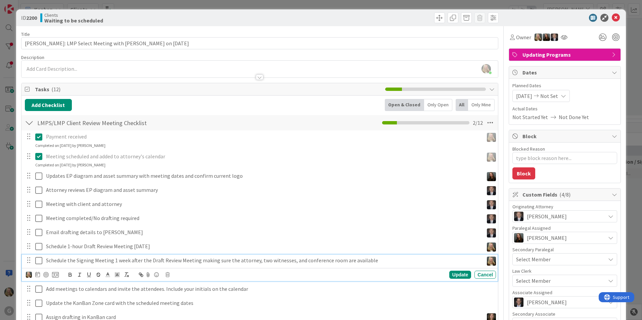
scroll to position [67, 0]
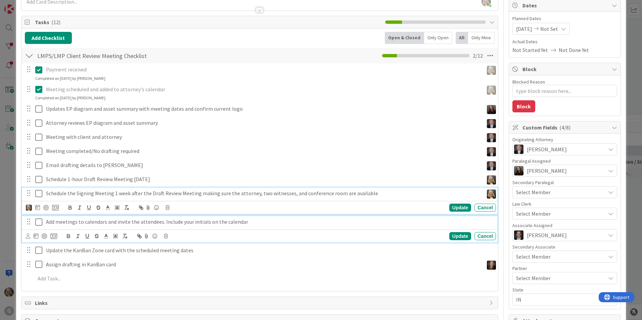
click at [62, 225] on p "Add meetings to calendars and invite the attendees. Include your initials on th…" at bounding box center [269, 222] width 447 height 8
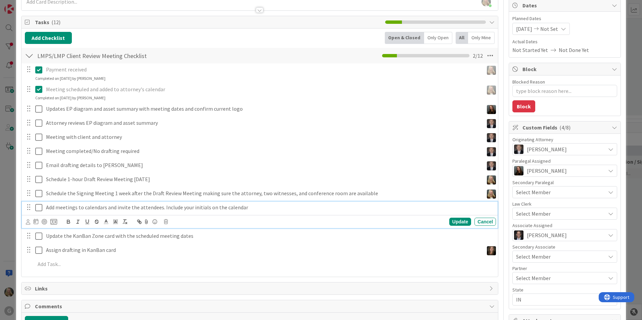
scroll to position [53, 0]
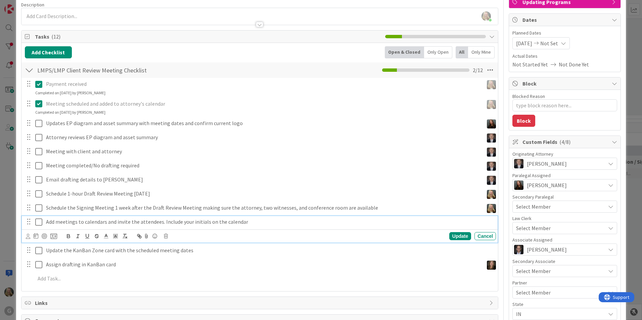
click at [26, 236] on icon at bounding box center [28, 236] width 4 height 5
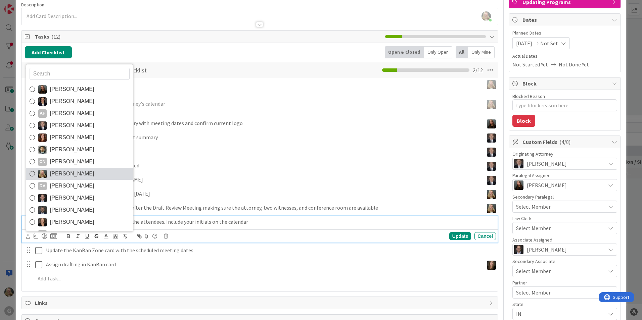
click at [56, 171] on span "[PERSON_NAME]" at bounding box center [72, 174] width 44 height 10
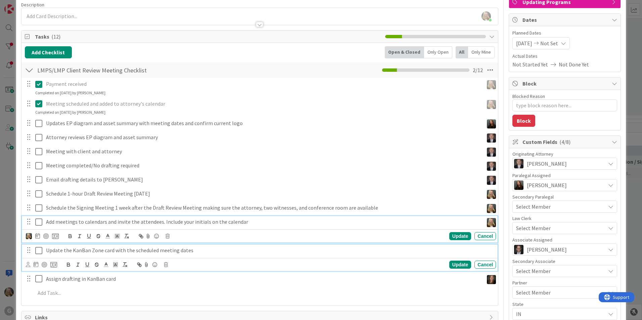
click at [63, 256] on div "Update the KanBan Zone card with the scheduled meeting dates" at bounding box center [269, 251] width 453 height 12
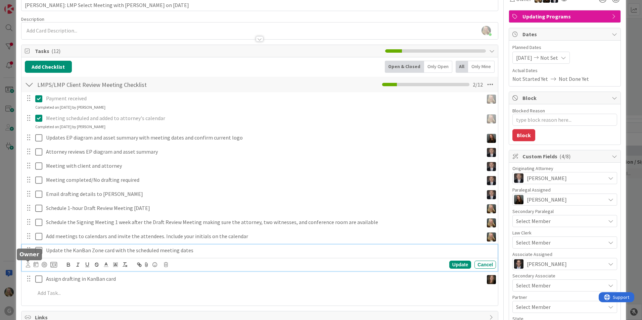
click at [28, 267] on icon at bounding box center [28, 265] width 4 height 5
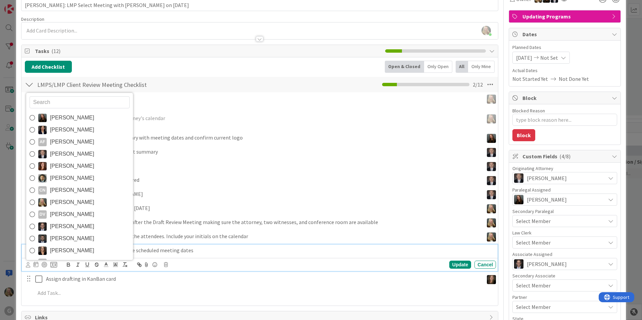
click at [57, 198] on span "[PERSON_NAME]" at bounding box center [72, 203] width 44 height 10
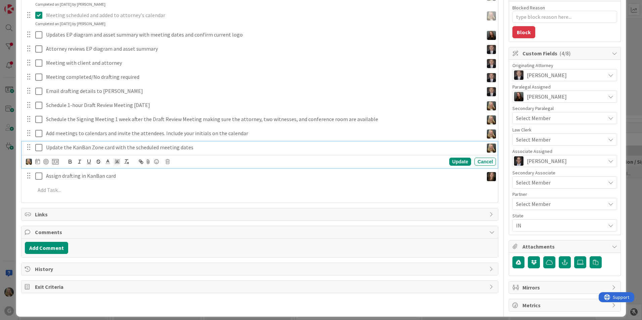
scroll to position [147, 0]
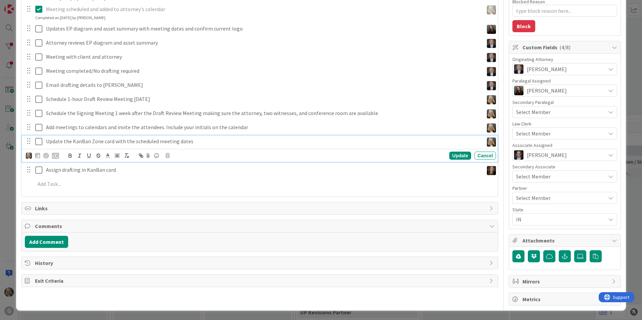
click at [87, 260] on span "History" at bounding box center [260, 263] width 451 height 8
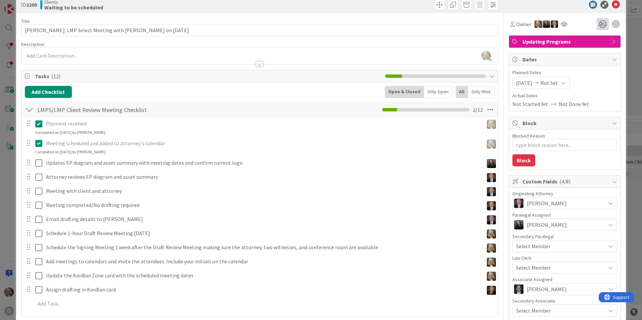
scroll to position [0, 0]
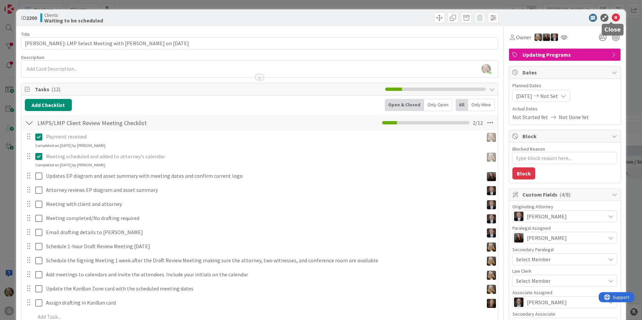
click at [315, 16] on icon at bounding box center [616, 18] width 8 height 8
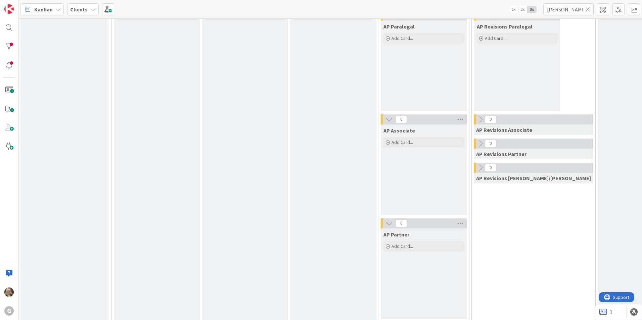
scroll to position [538, 0]
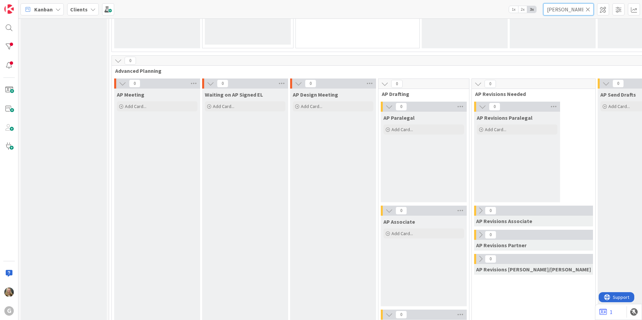
click at [315, 9] on input "[PERSON_NAME]" at bounding box center [569, 9] width 50 height 12
click at [315, 9] on icon at bounding box center [588, 9] width 5 height 6
click at [315, 12] on input "text" at bounding box center [569, 9] width 50 height 12
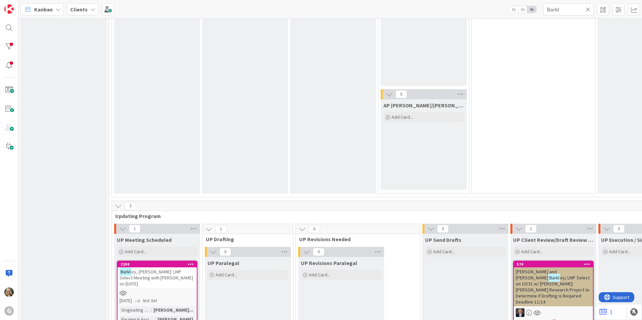
scroll to position [726, 0]
